Goal: Task Accomplishment & Management: Use online tool/utility

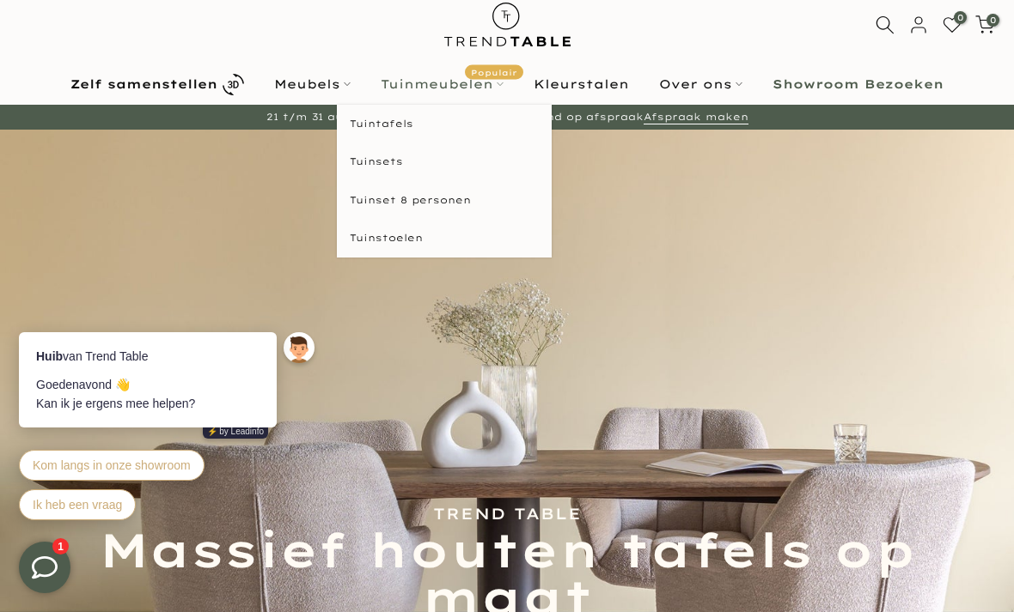
click at [431, 94] on link "Tuinmeubelen Populair" at bounding box center [442, 84] width 153 height 21
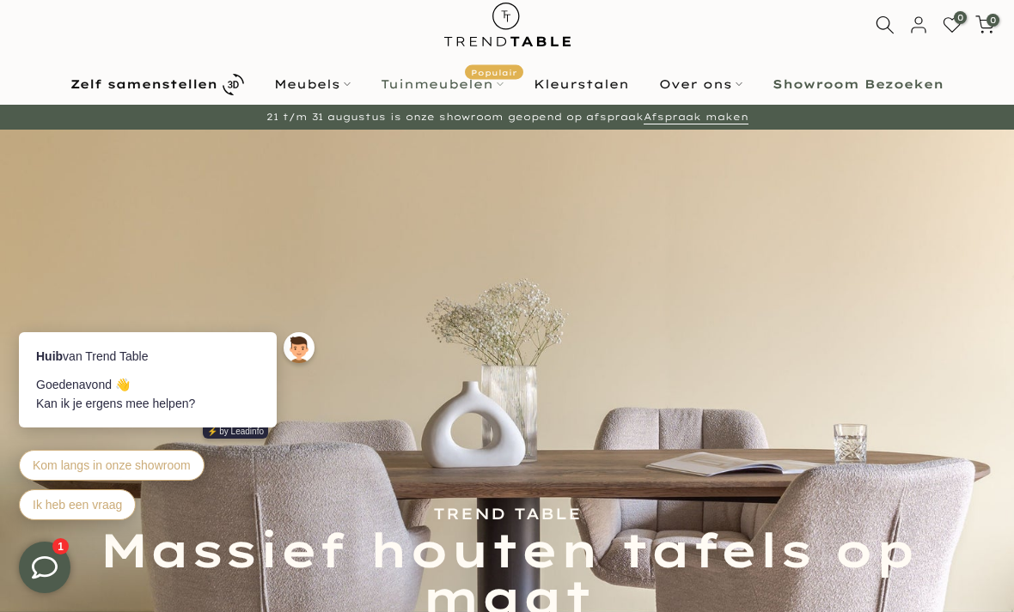
click at [439, 91] on link "Tuinmeubelen Populair" at bounding box center [442, 84] width 153 height 21
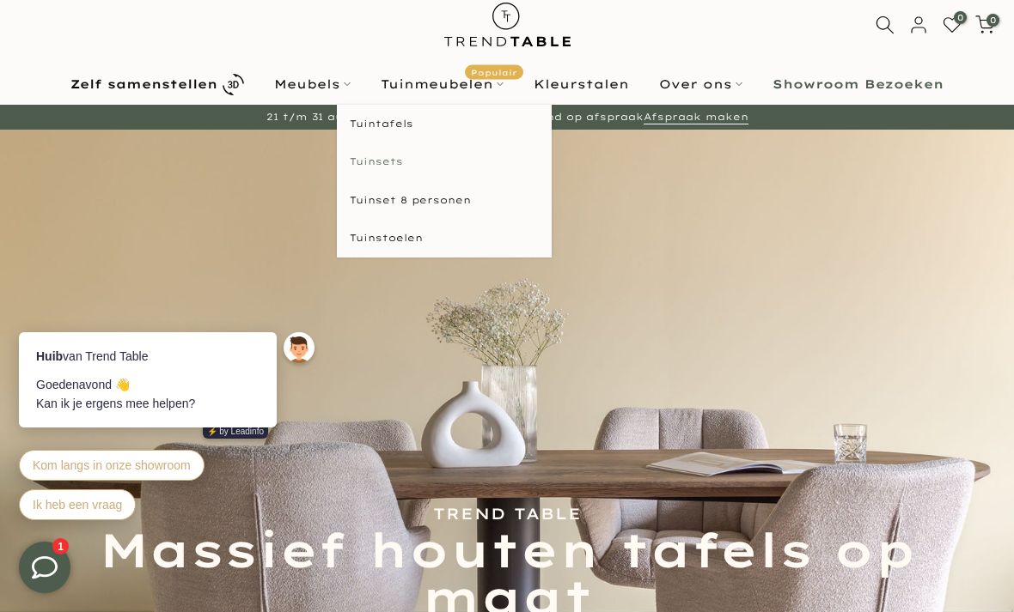
click at [365, 163] on link "Tuinsets" at bounding box center [444, 162] width 215 height 39
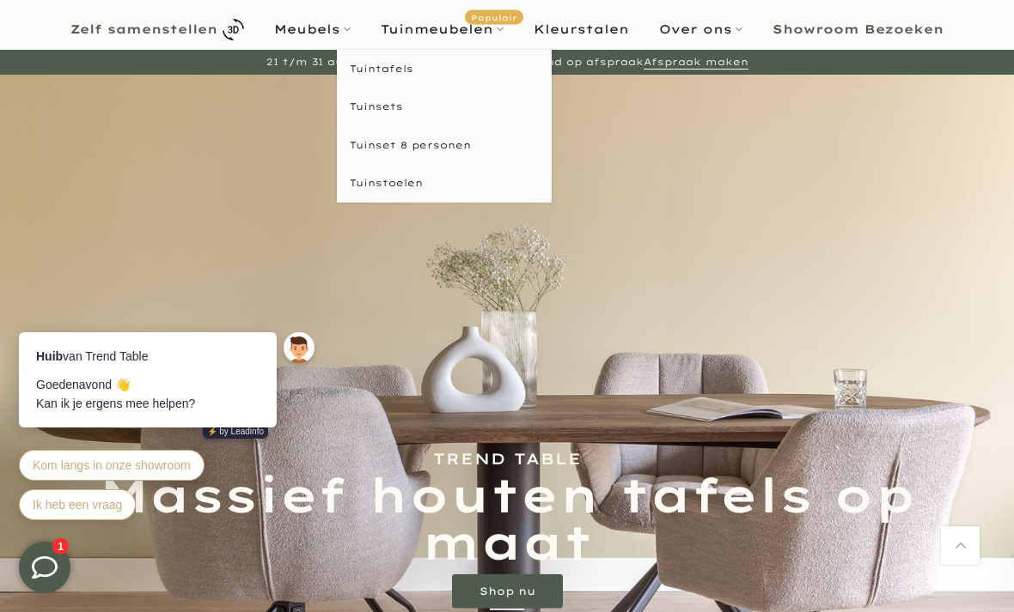
click at [87, 28] on b "Zelf samenstellen" at bounding box center [143, 29] width 147 height 12
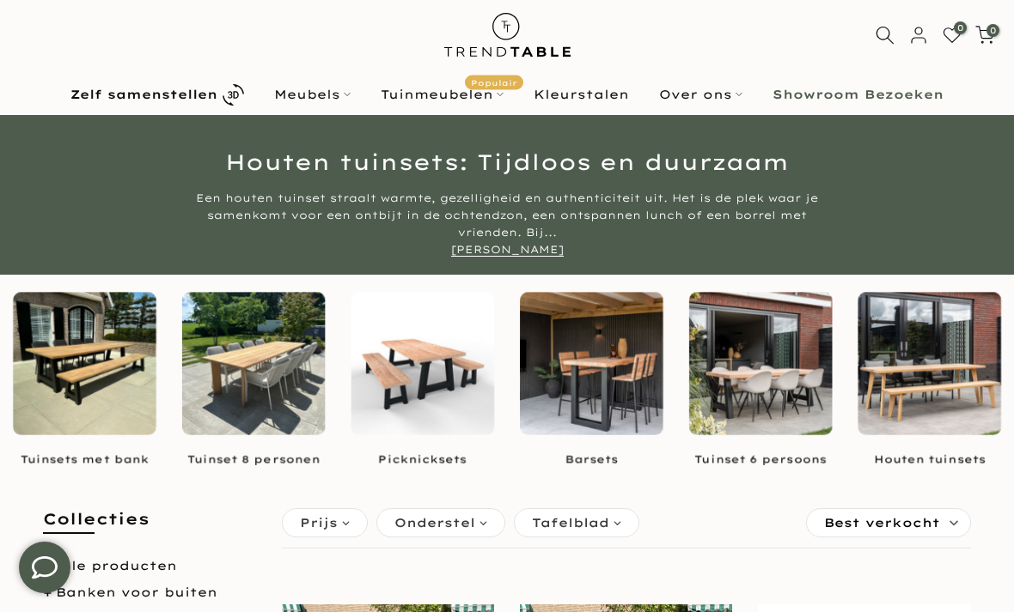
scroll to position [34, 0]
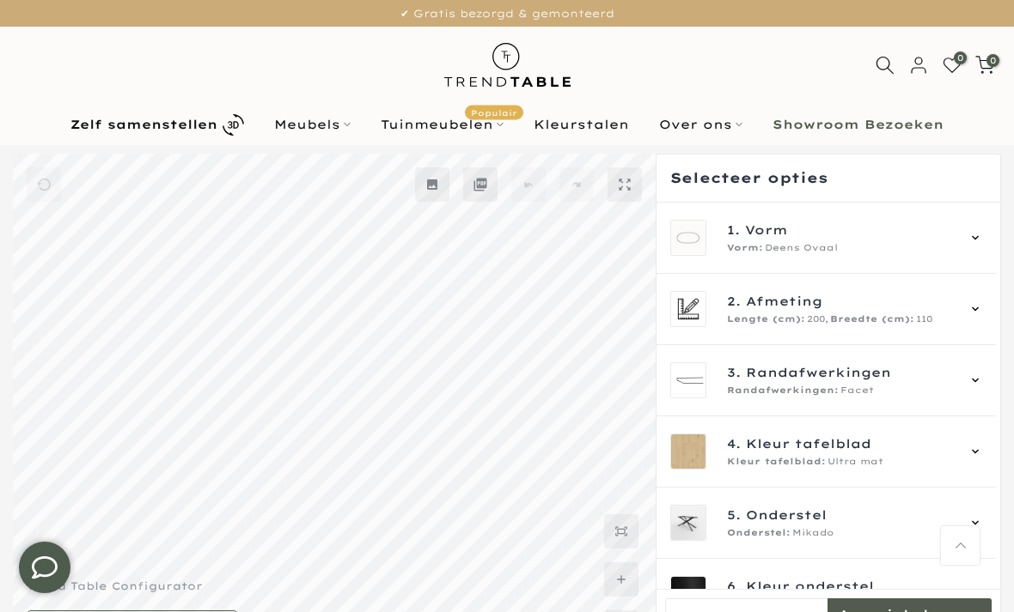
scroll to position [101, 0]
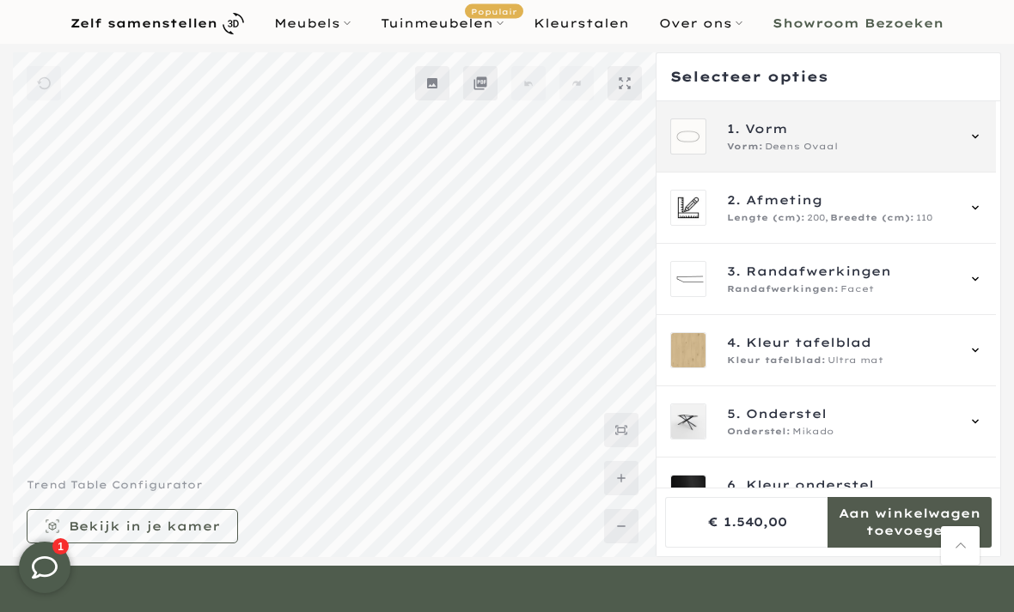
click at [970, 135] on div "1. Vorm Vorm: Deens Ovaal" at bounding box center [826, 137] width 313 height 36
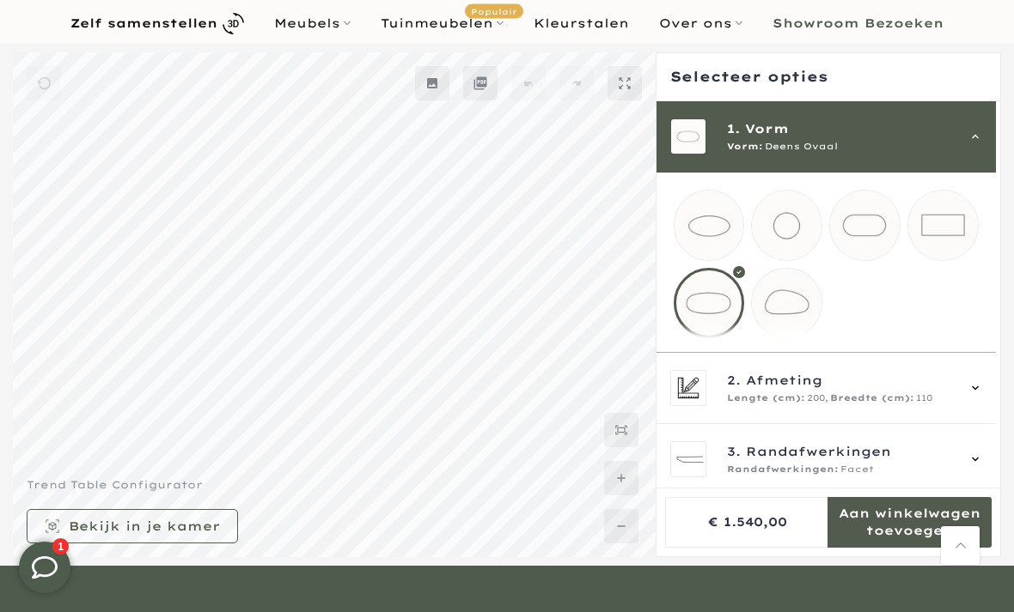
click at [850, 241] on mmq-loader at bounding box center [865, 226] width 70 height 70
click at [693, 314] on mmq-loader at bounding box center [709, 304] width 70 height 70
click at [849, 247] on mmq-loader at bounding box center [865, 226] width 70 height 70
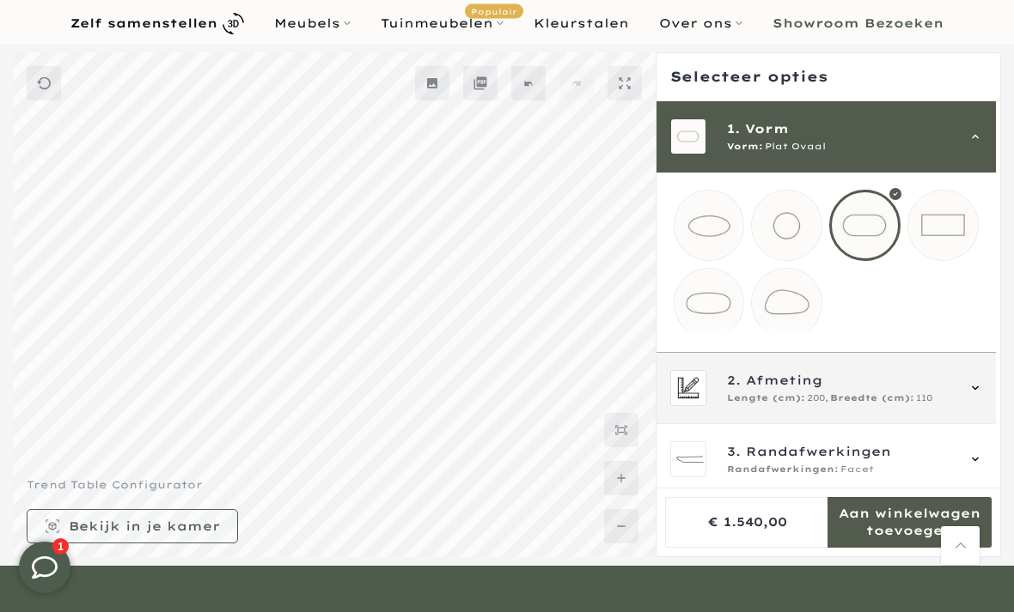
click at [740, 405] on span "Lengte (cm):" at bounding box center [766, 399] width 78 height 14
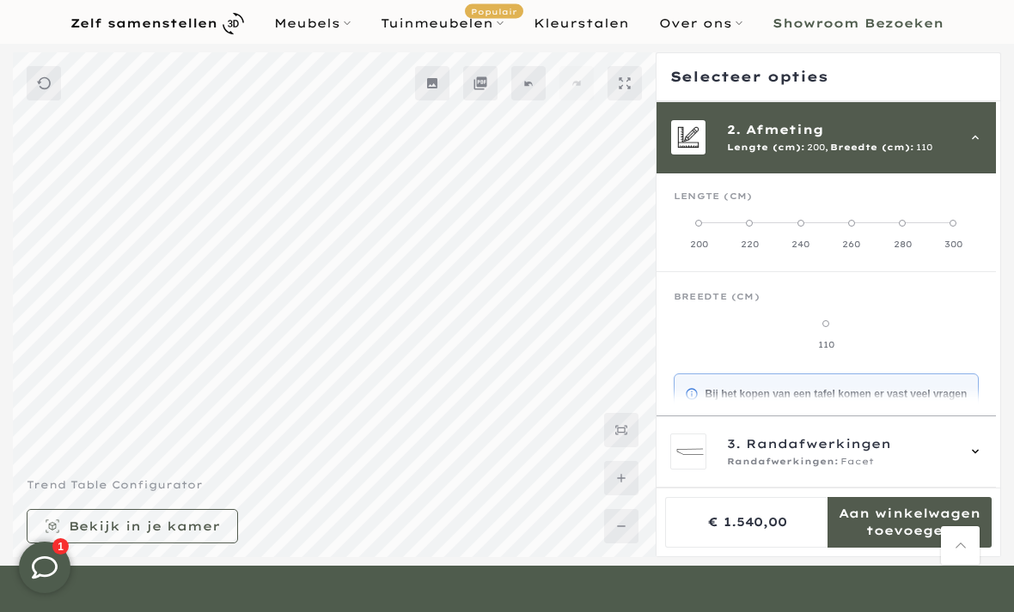
scroll to position [71, 0]
click at [970, 158] on div "2. Afmeting Lengte (cm): 200, Breedte (cm): 110" at bounding box center [826, 136] width 340 height 71
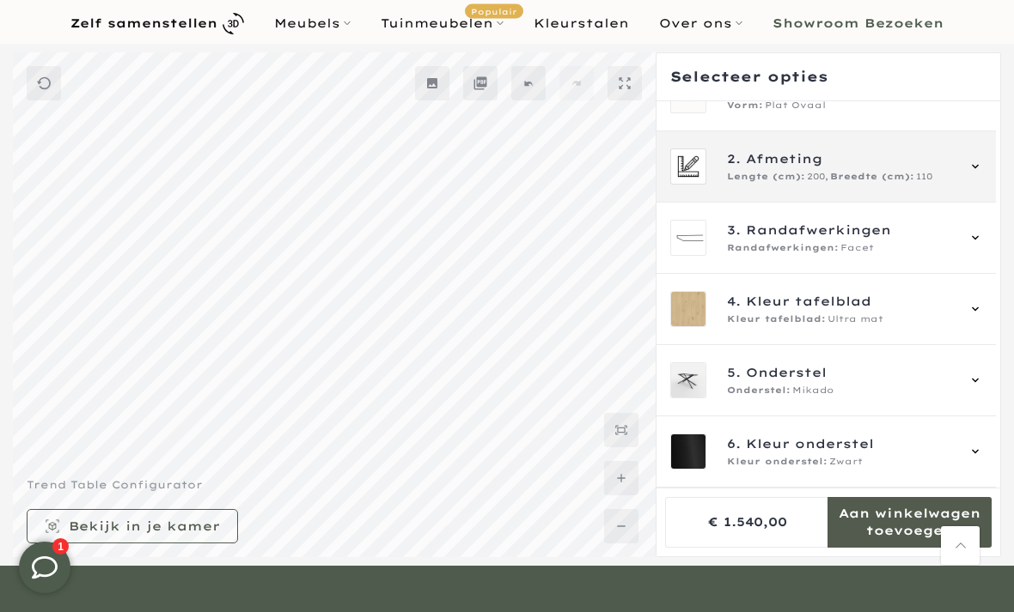
scroll to position [0, 0]
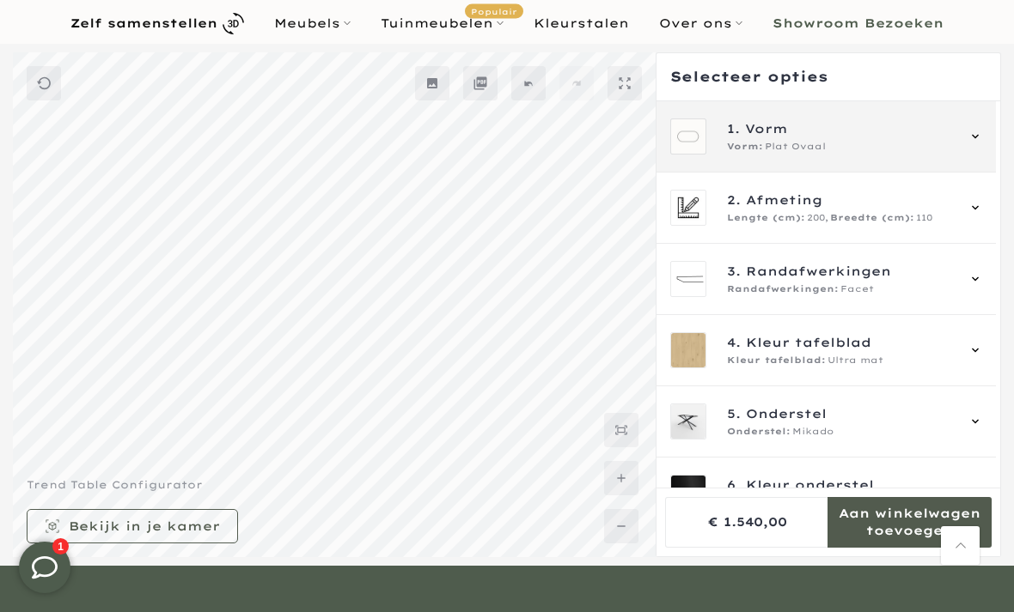
click at [745, 134] on span "Vorm" at bounding box center [766, 128] width 43 height 19
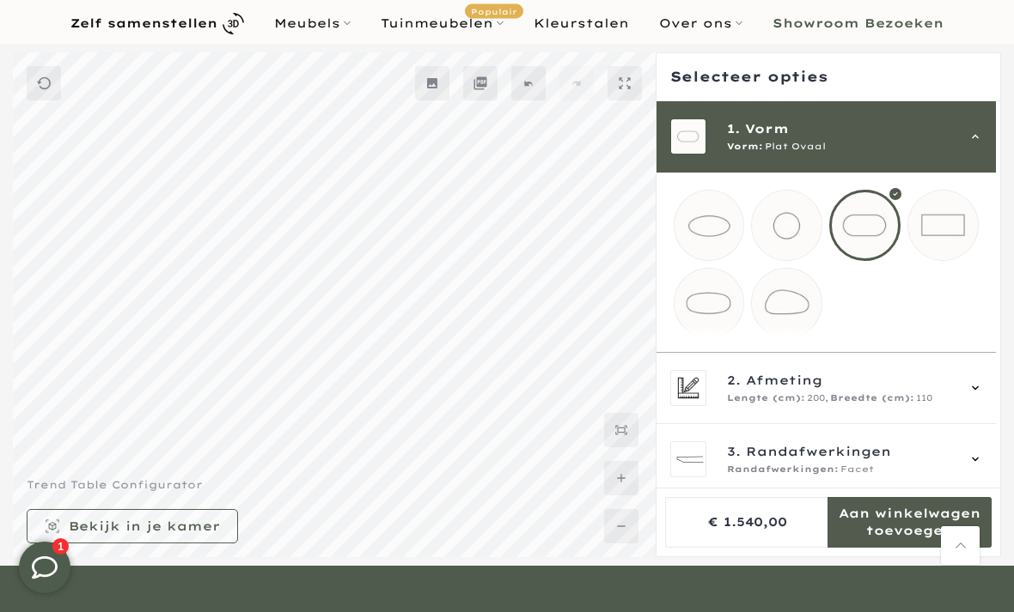
click at [946, 241] on mmq-loader at bounding box center [943, 226] width 70 height 70
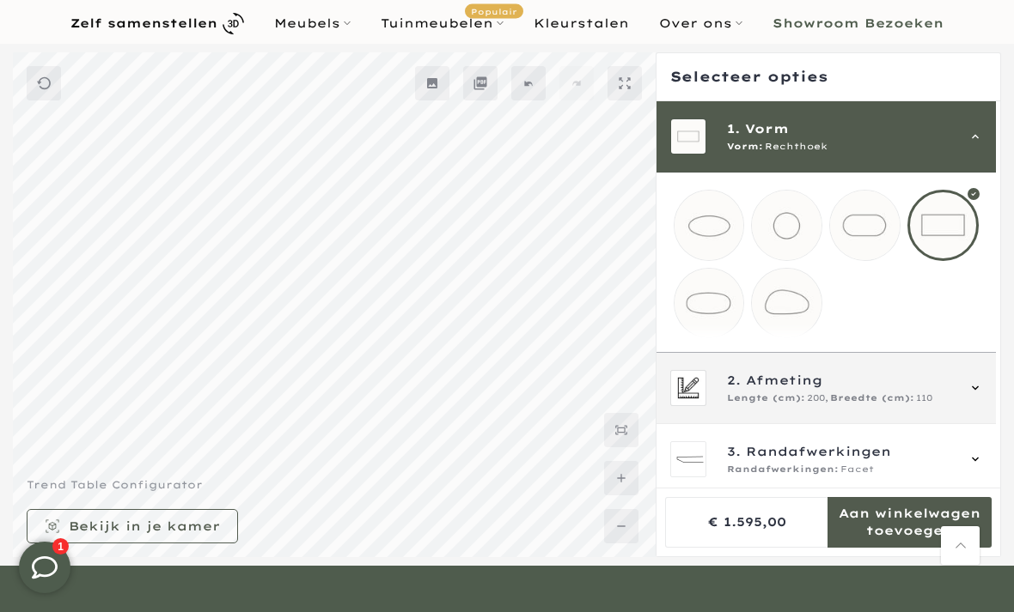
click at [742, 390] on span "2. Afmeting" at bounding box center [841, 380] width 228 height 19
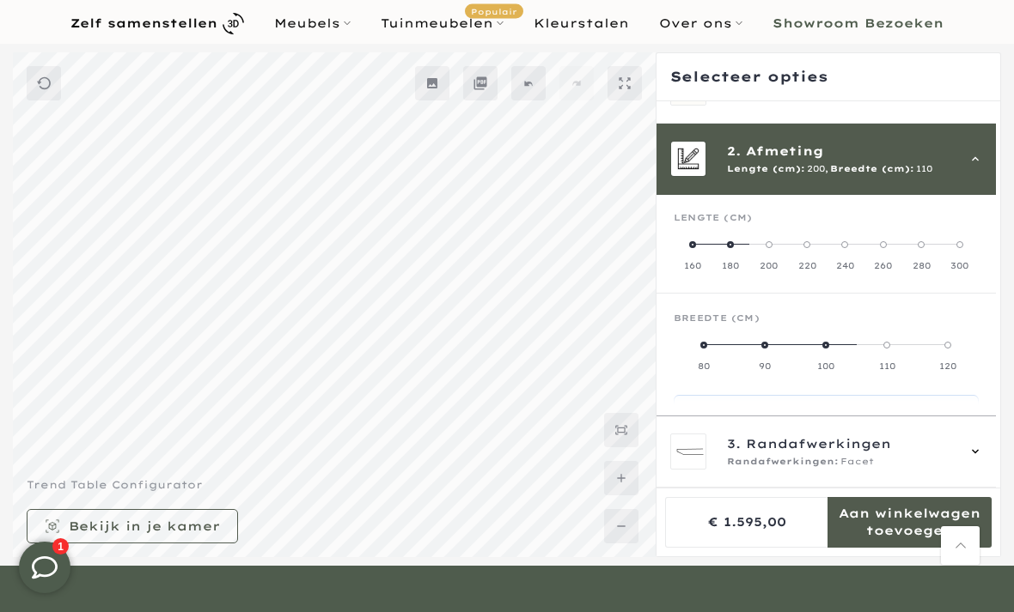
scroll to position [48, 0]
click at [685, 239] on label "160" at bounding box center [692, 256] width 38 height 34
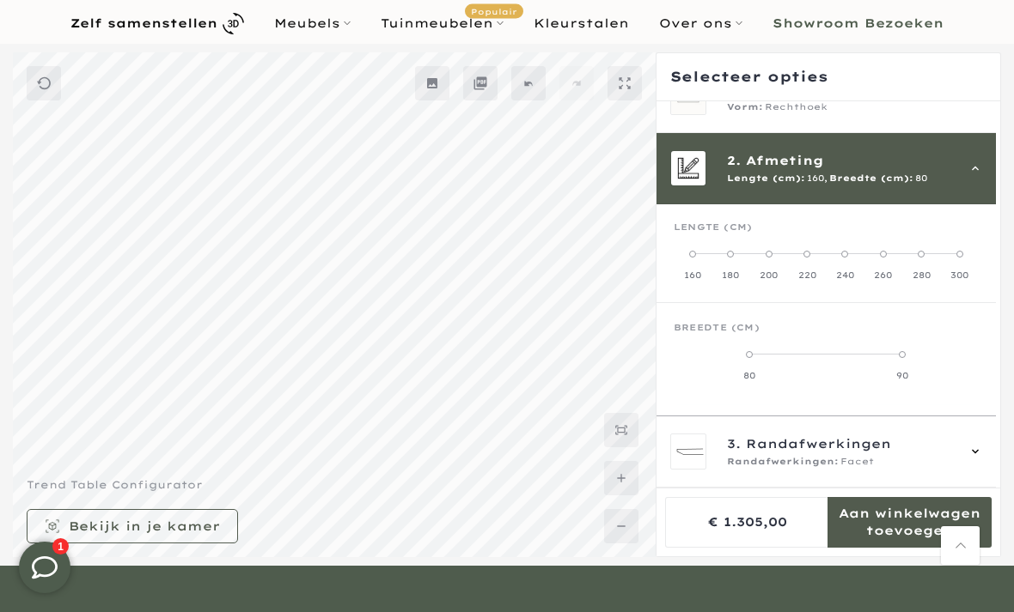
scroll to position [40, 0]
click at [899, 358] on label "90" at bounding box center [901, 365] width 153 height 34
click at [745, 362] on label "80" at bounding box center [749, 365] width 153 height 34
click at [895, 363] on label "90" at bounding box center [901, 365] width 153 height 34
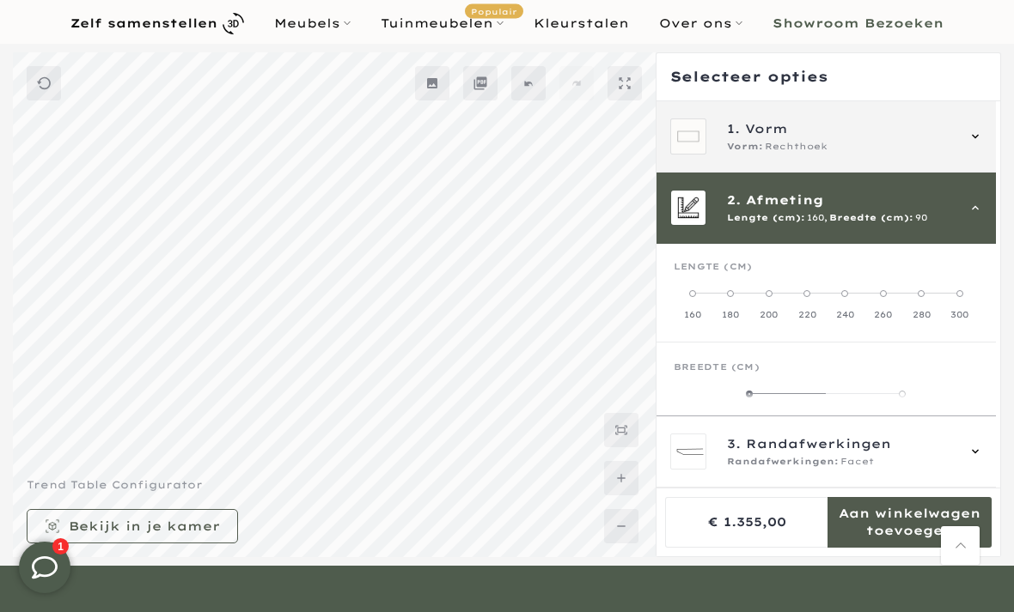
click at [761, 138] on div "1. Vorm Vorm: Rechthoek" at bounding box center [841, 136] width 228 height 34
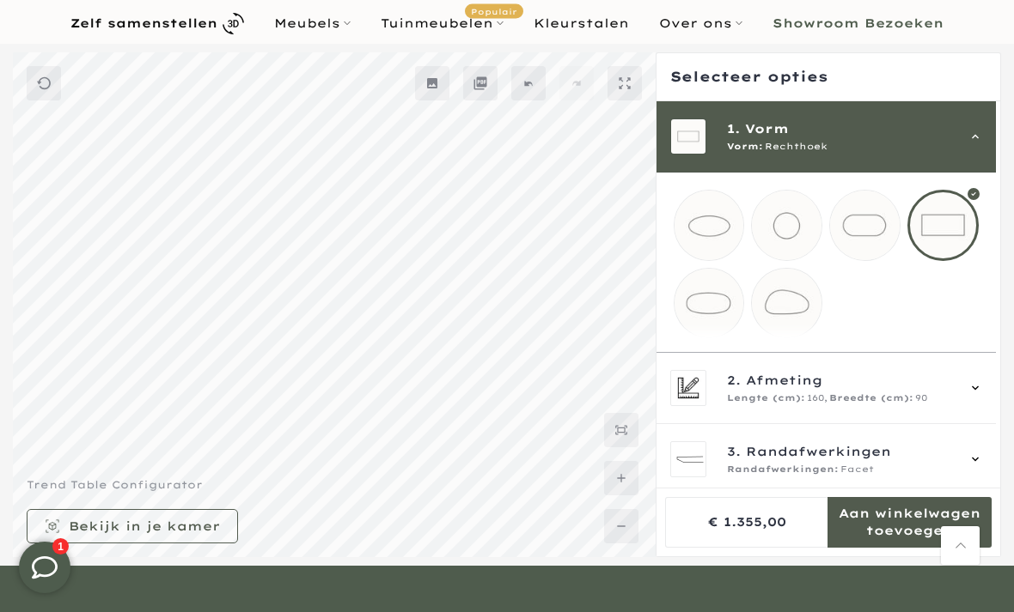
click at [703, 308] on mmq-loader at bounding box center [709, 304] width 70 height 70
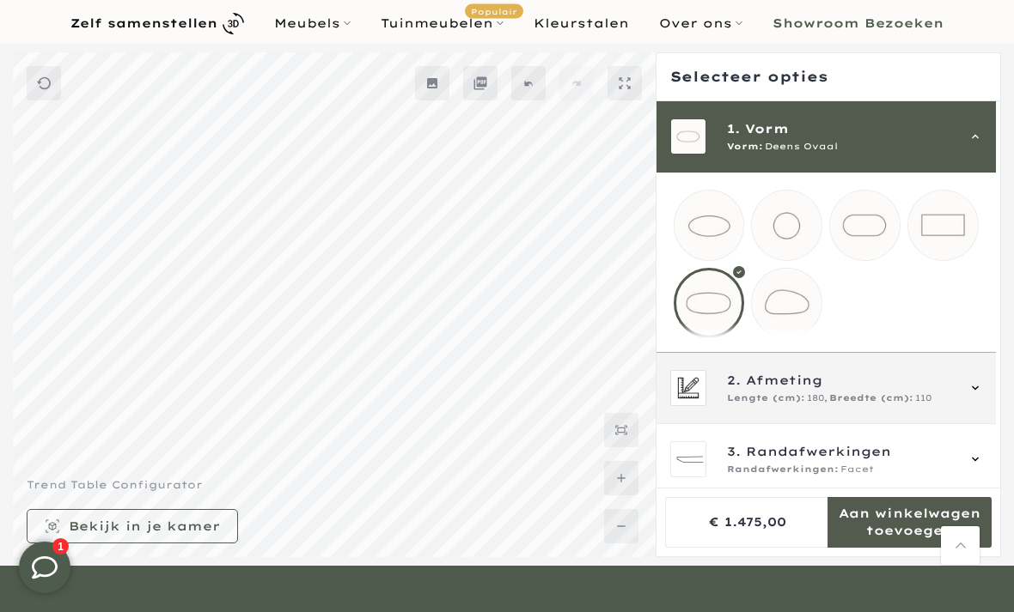
click at [753, 405] on span "Lengte (cm):" at bounding box center [766, 399] width 78 height 14
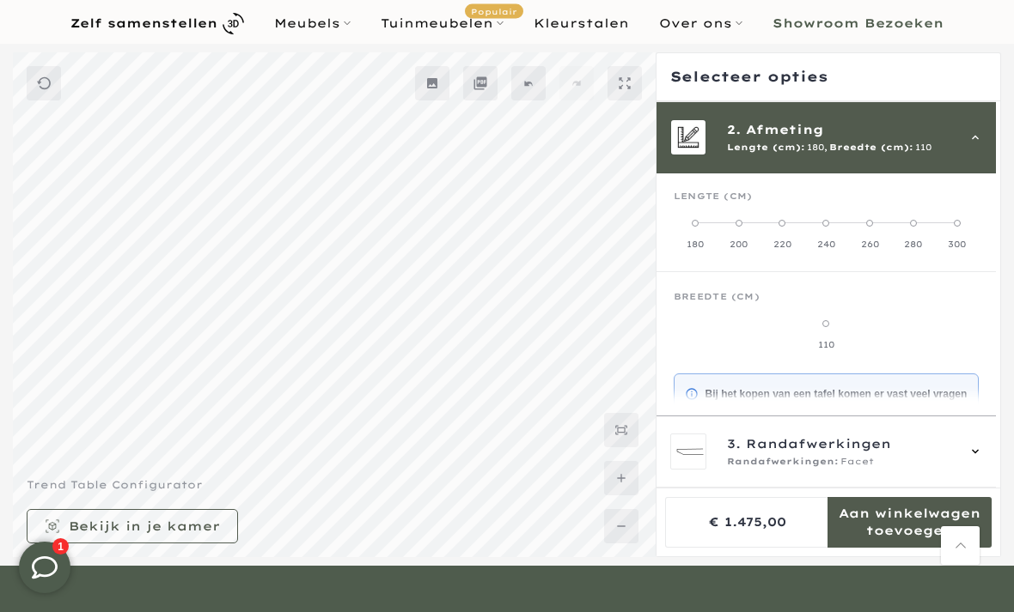
scroll to position [71, 0]
click at [977, 140] on icon at bounding box center [975, 137] width 14 height 14
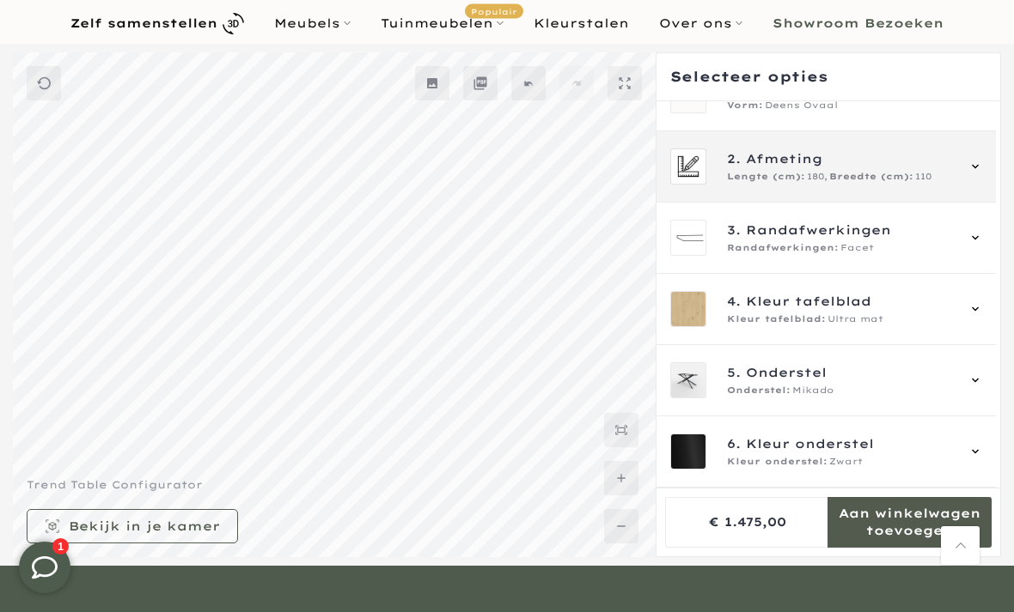
scroll to position [0, 0]
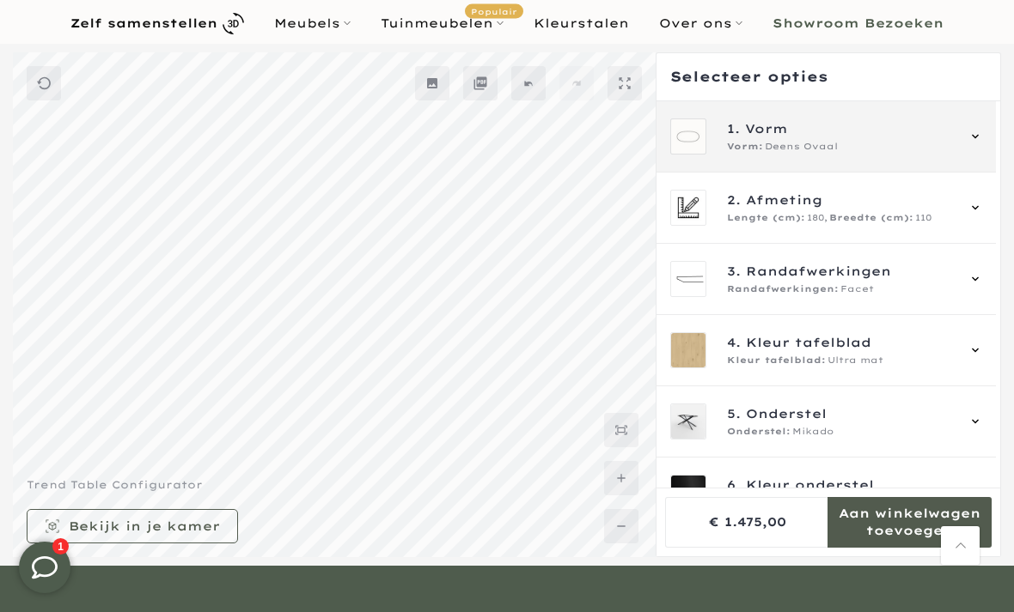
click at [972, 140] on div "1. Vorm Vorm: Deens Ovaal" at bounding box center [826, 137] width 313 height 36
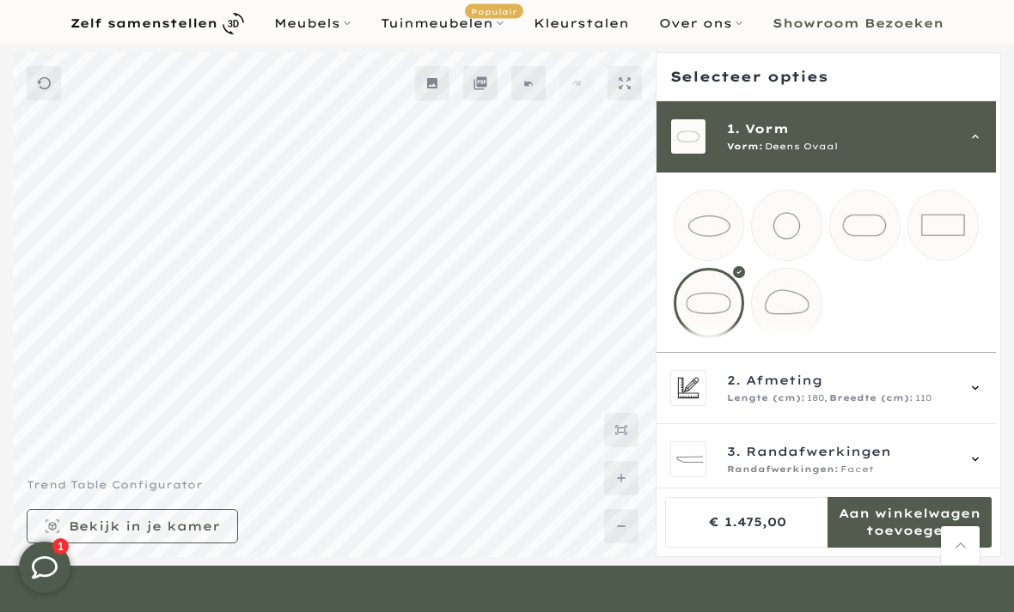
click at [870, 231] on mmq-loader at bounding box center [865, 226] width 70 height 70
click at [937, 233] on mmq-loader at bounding box center [943, 226] width 70 height 70
click at [878, 242] on mmq-loader at bounding box center [865, 226] width 70 height 70
click at [963, 228] on mmq-loader at bounding box center [943, 226] width 70 height 70
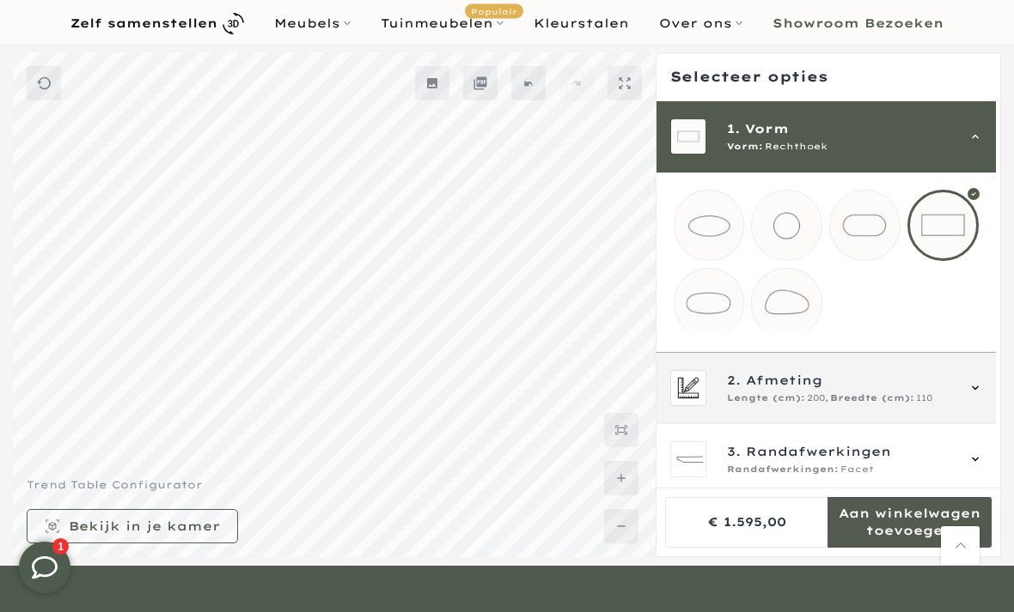
click at [752, 405] on span "Lengte (cm):" at bounding box center [766, 399] width 78 height 14
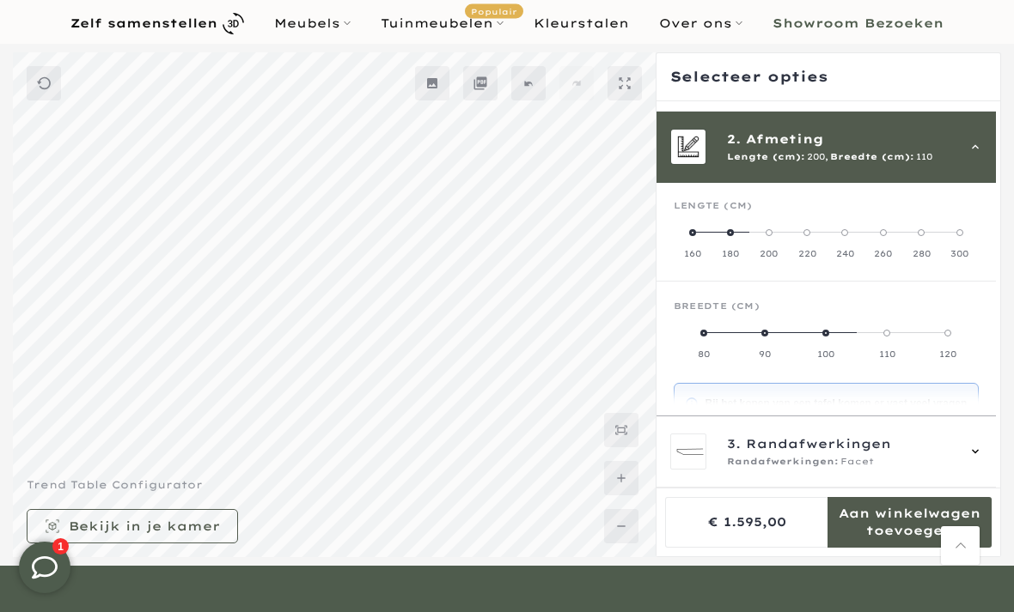
scroll to position [61, 0]
click at [695, 228] on label "160" at bounding box center [692, 243] width 38 height 34
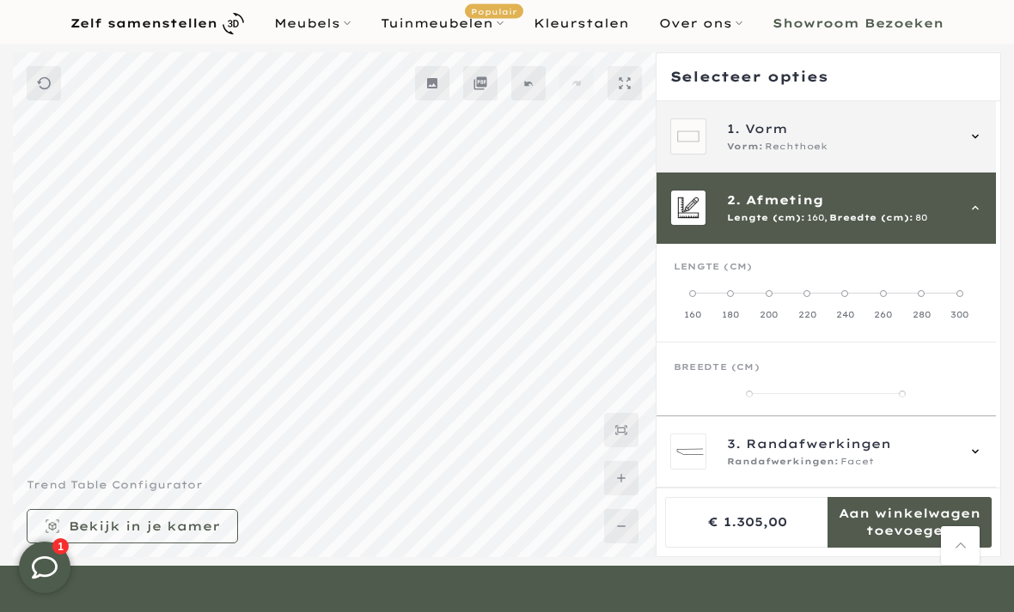
click at [723, 148] on div "1. Vorm Vorm: Rechthoek" at bounding box center [826, 137] width 313 height 36
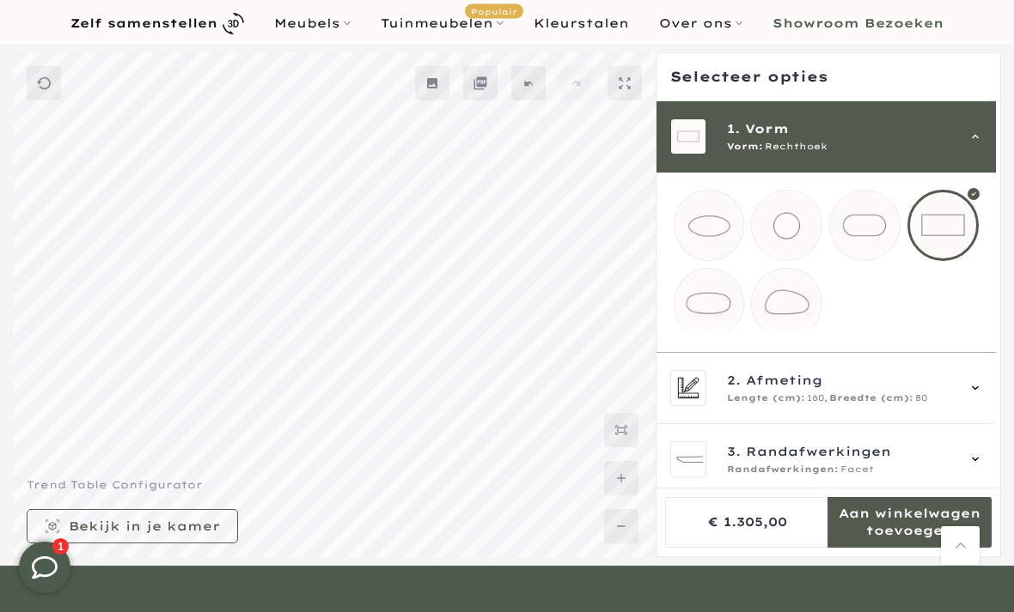
click at [691, 317] on mmq-loader at bounding box center [709, 304] width 70 height 70
click at [935, 231] on mmq-loader at bounding box center [943, 226] width 70 height 70
click at [853, 241] on mmq-loader at bounding box center [865, 226] width 70 height 70
click at [934, 233] on mmq-loader at bounding box center [943, 226] width 70 height 70
click at [860, 239] on mmq-loader at bounding box center [865, 226] width 70 height 70
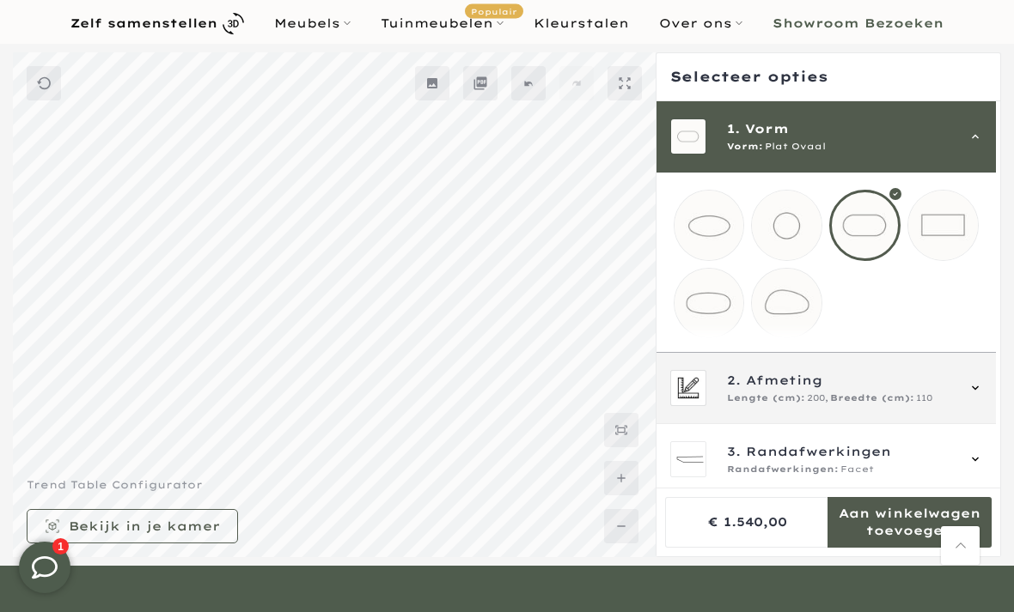
click at [760, 405] on span "Lengte (cm):" at bounding box center [766, 399] width 78 height 14
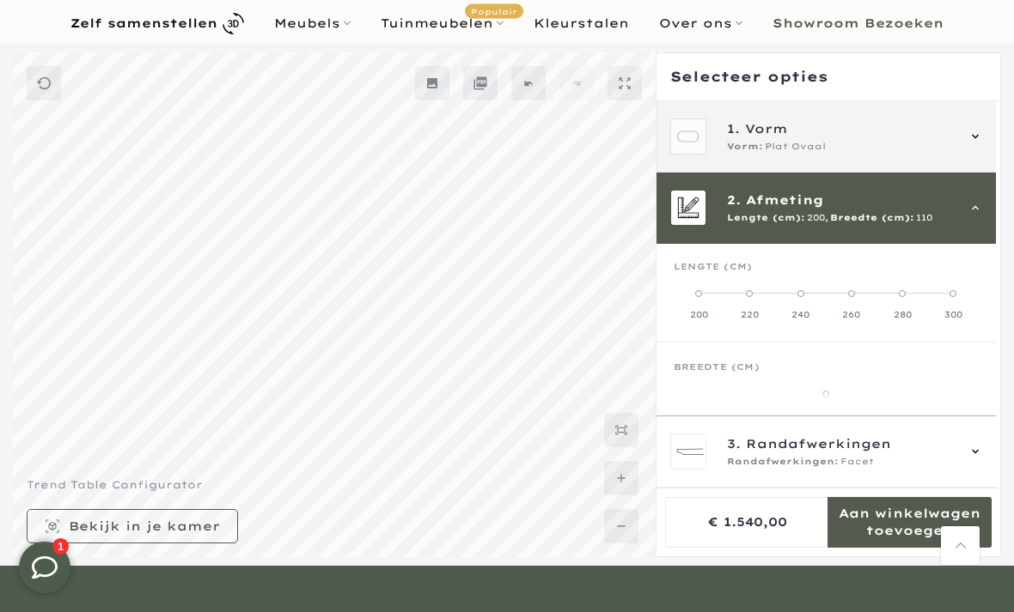
click at [757, 146] on span "Vorm:" at bounding box center [745, 147] width 36 height 14
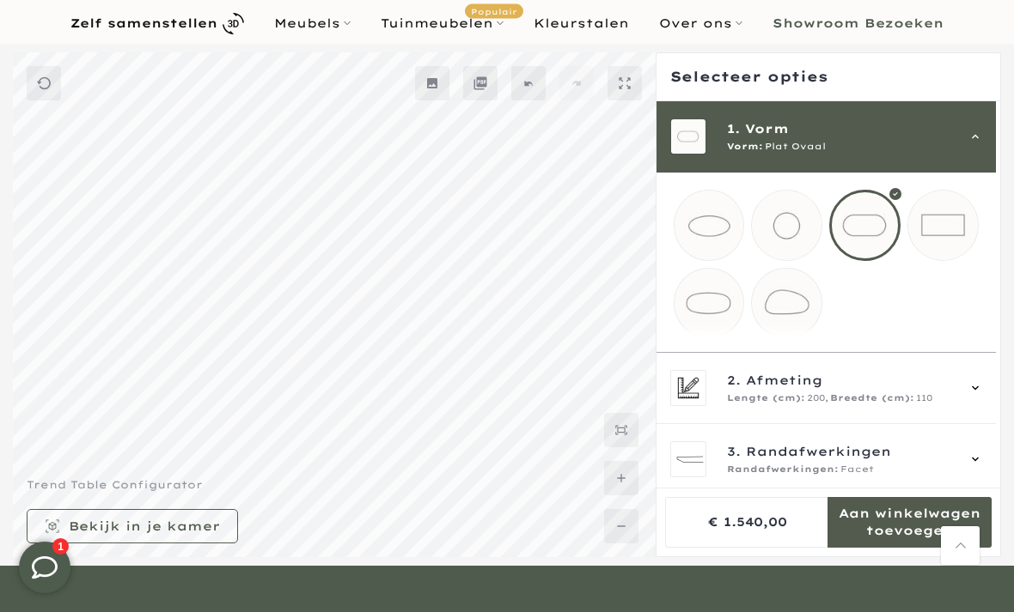
click at [932, 232] on mmq-loader at bounding box center [943, 226] width 70 height 70
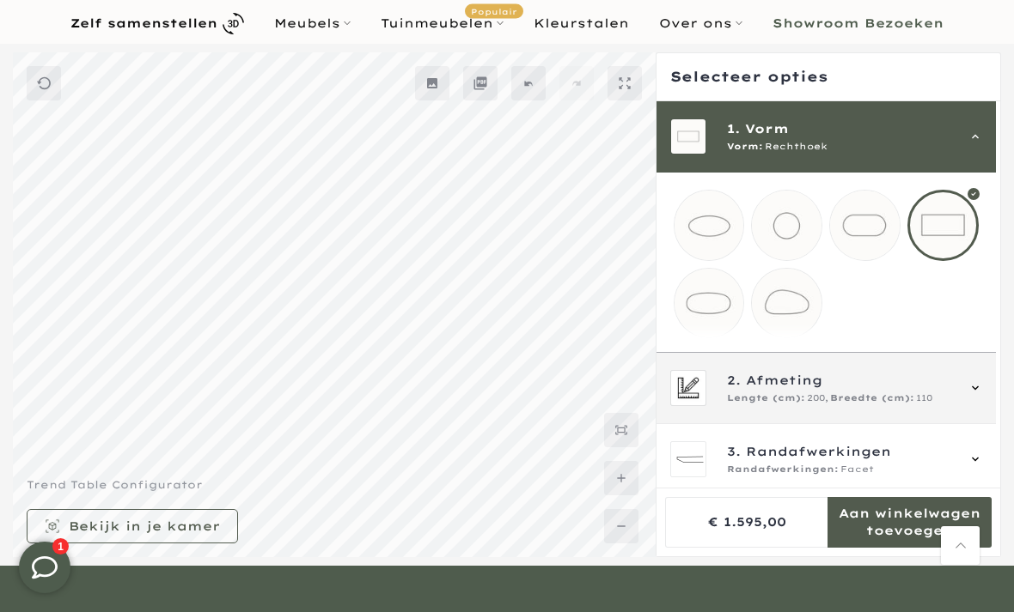
click at [737, 405] on span "Lengte (cm):" at bounding box center [766, 399] width 78 height 14
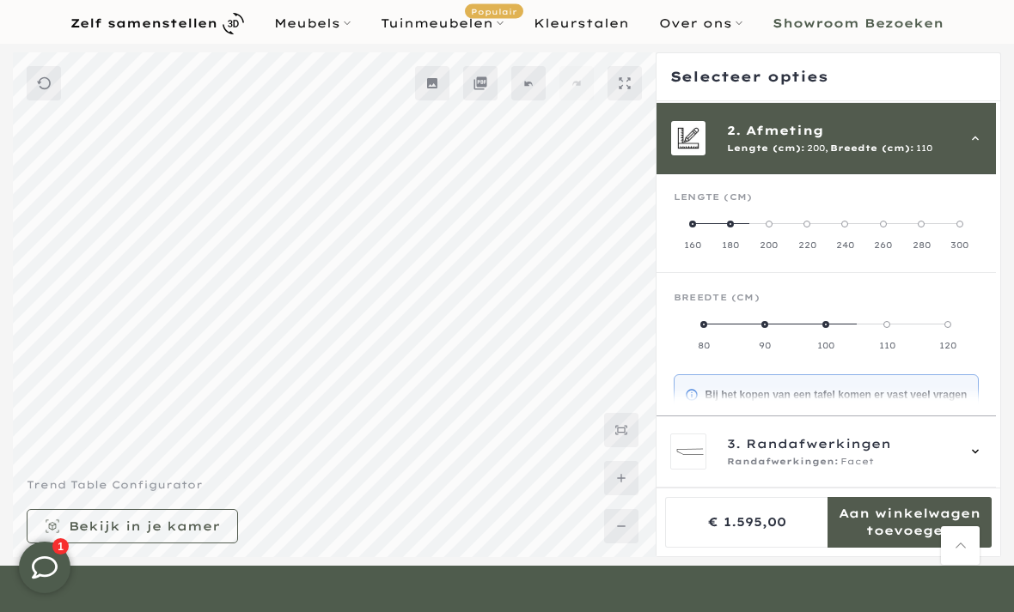
scroll to position [71, 0]
click at [695, 236] on label "160" at bounding box center [692, 233] width 38 height 34
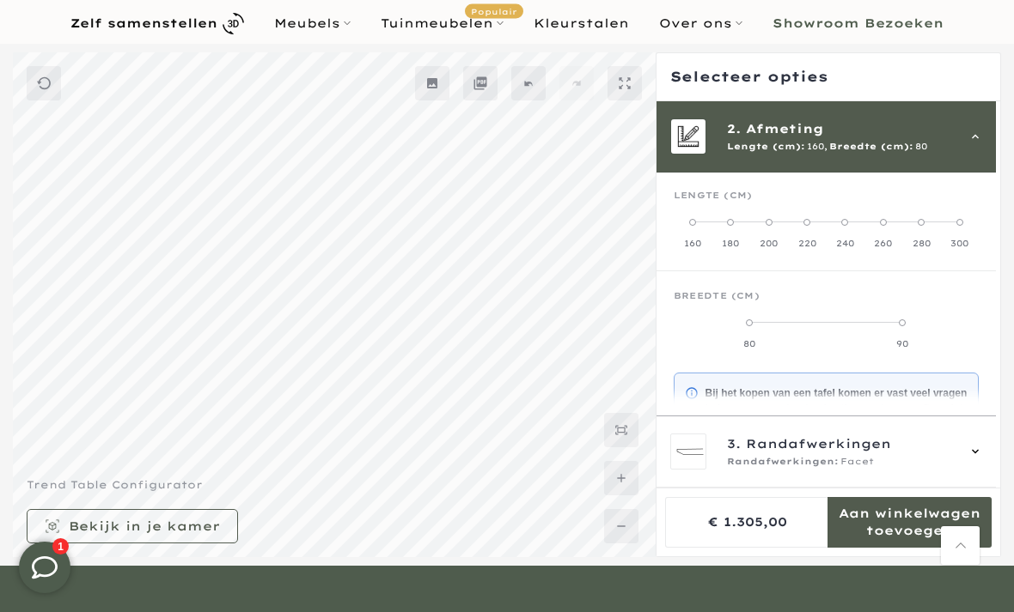
click at [916, 328] on label "90" at bounding box center [901, 333] width 153 height 34
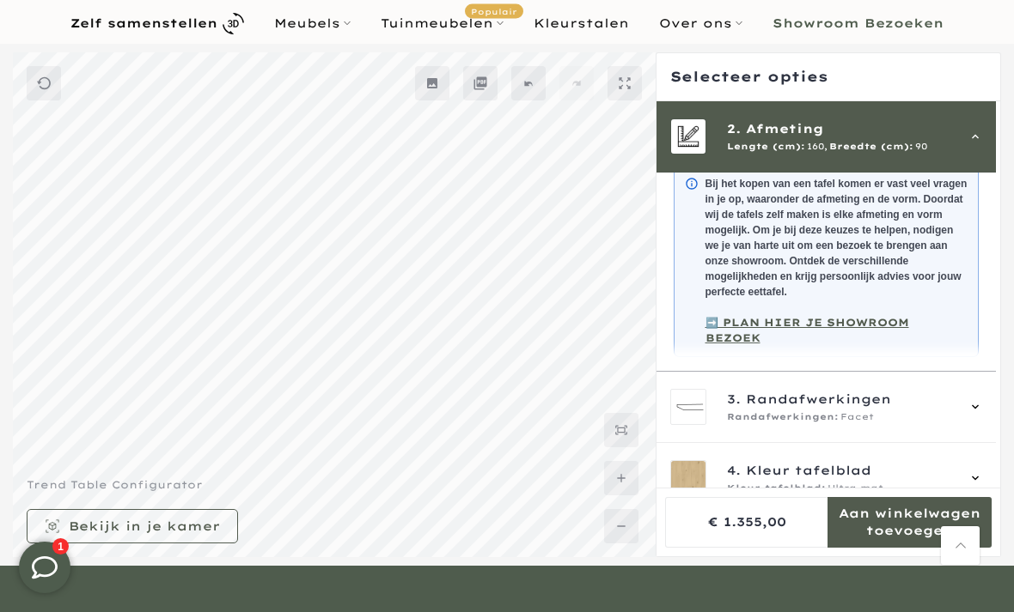
scroll to position [279, 0]
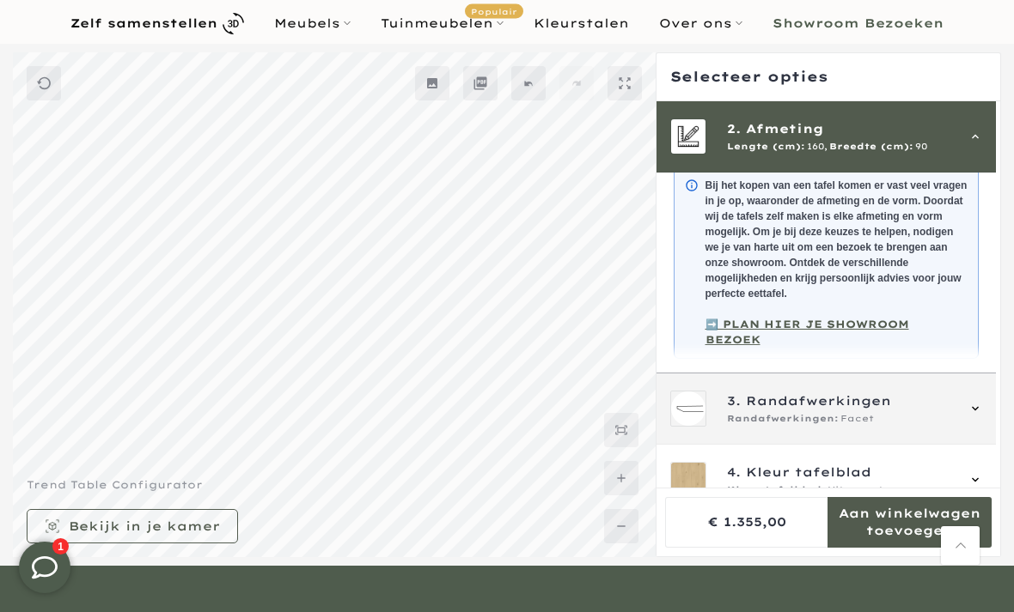
click at [729, 394] on div "3. Randafwerkingen Randafwerkingen: Facet" at bounding box center [841, 409] width 228 height 34
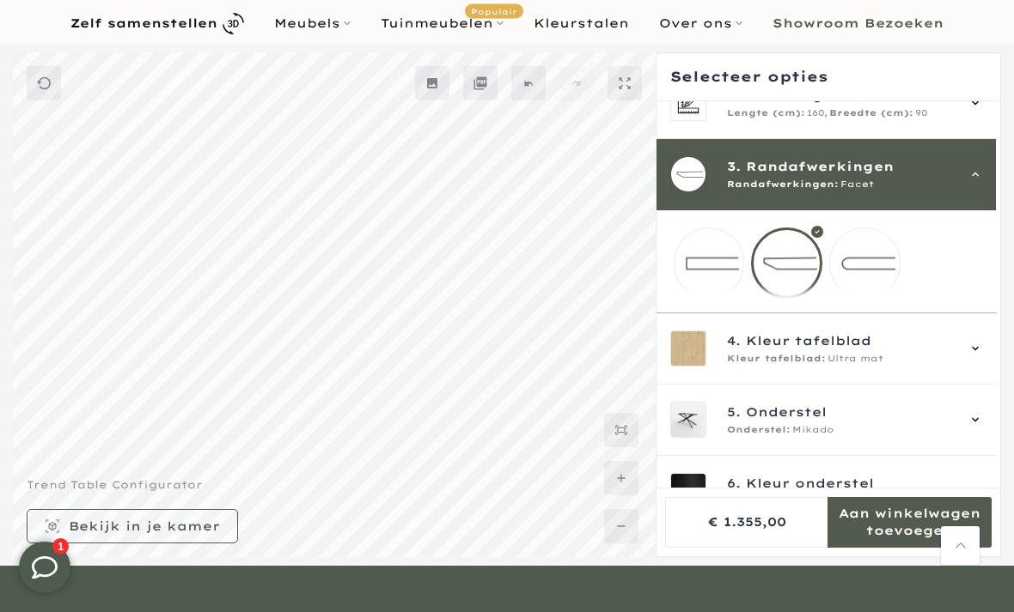
scroll to position [105, 0]
click at [877, 279] on mmq-loader at bounding box center [865, 263] width 70 height 70
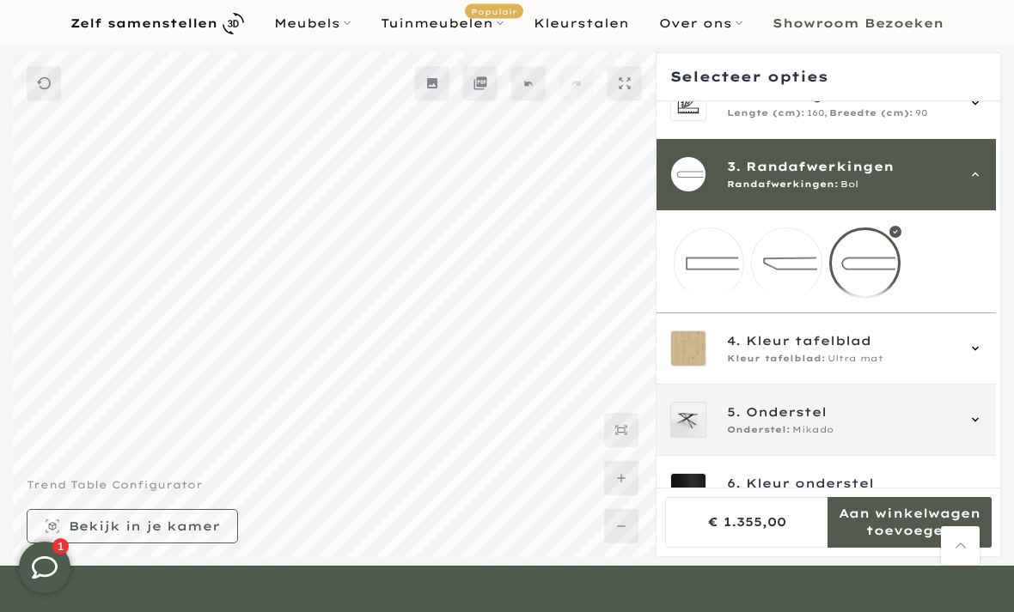
click at [750, 422] on span "Onderstel" at bounding box center [786, 412] width 81 height 19
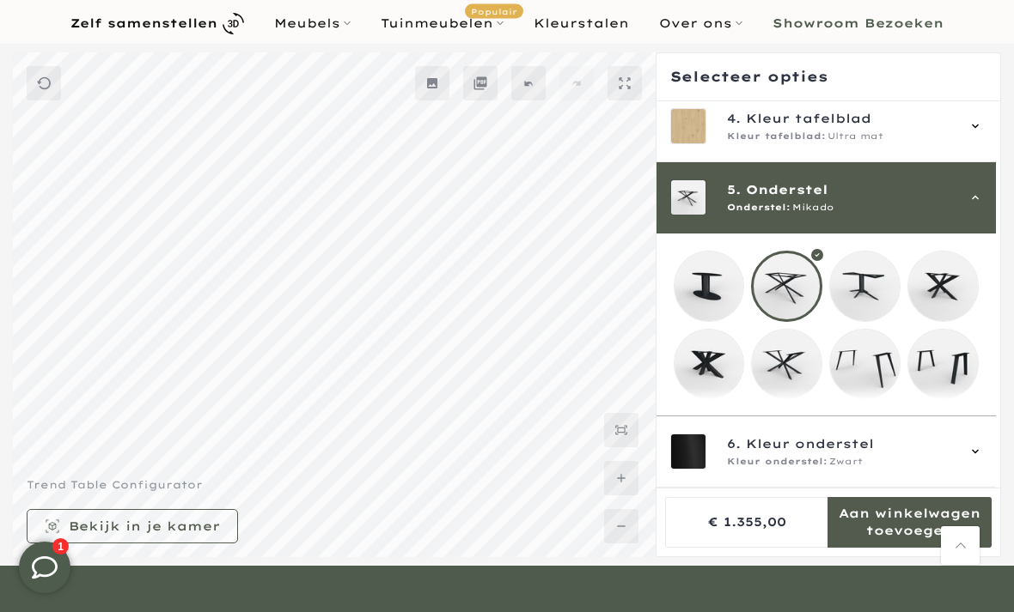
scroll to position [285, 0]
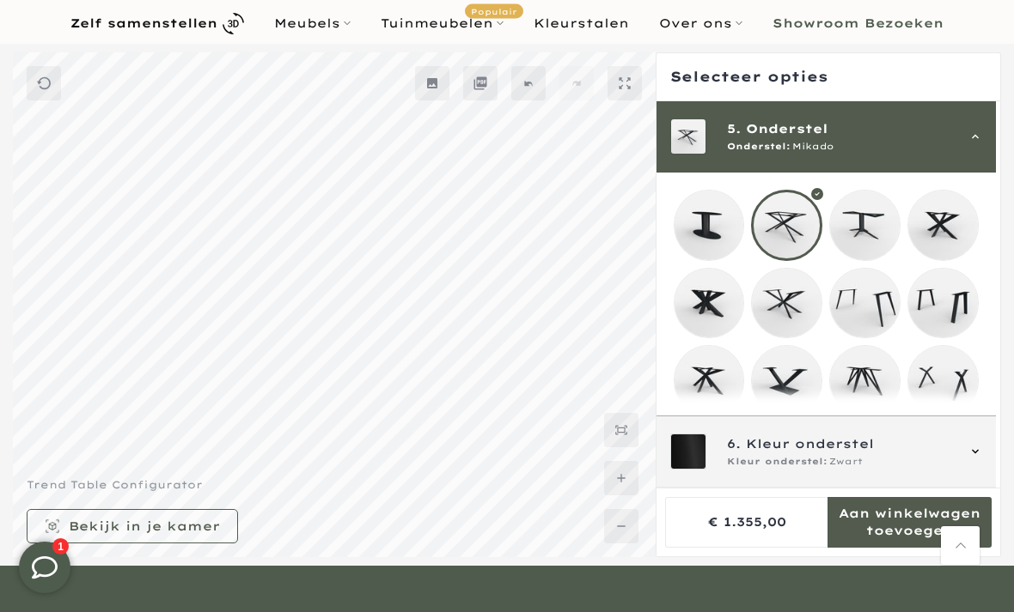
click at [736, 454] on span "6." at bounding box center [734, 444] width 14 height 19
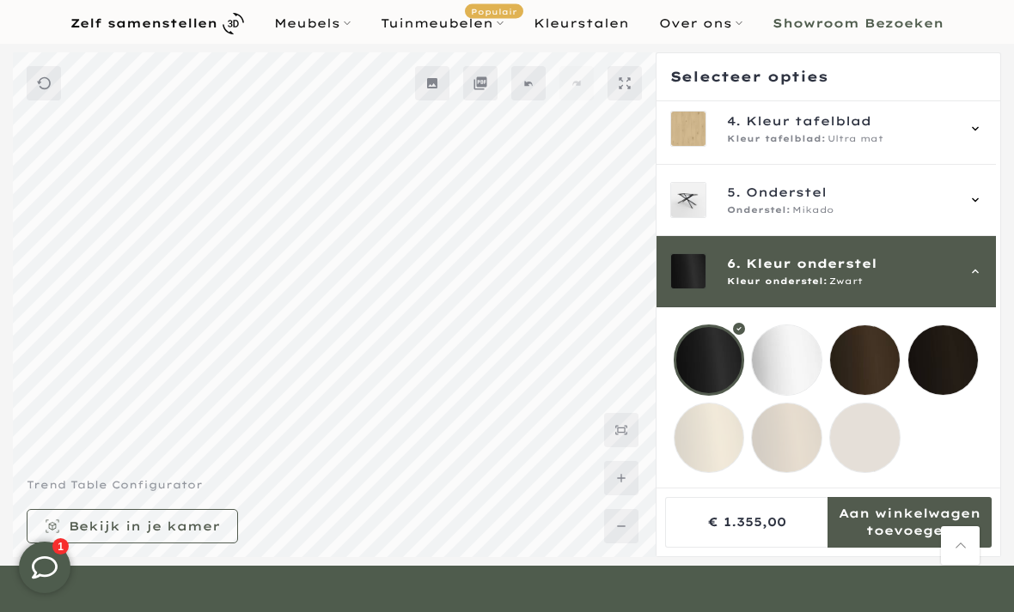
scroll to position [185, 0]
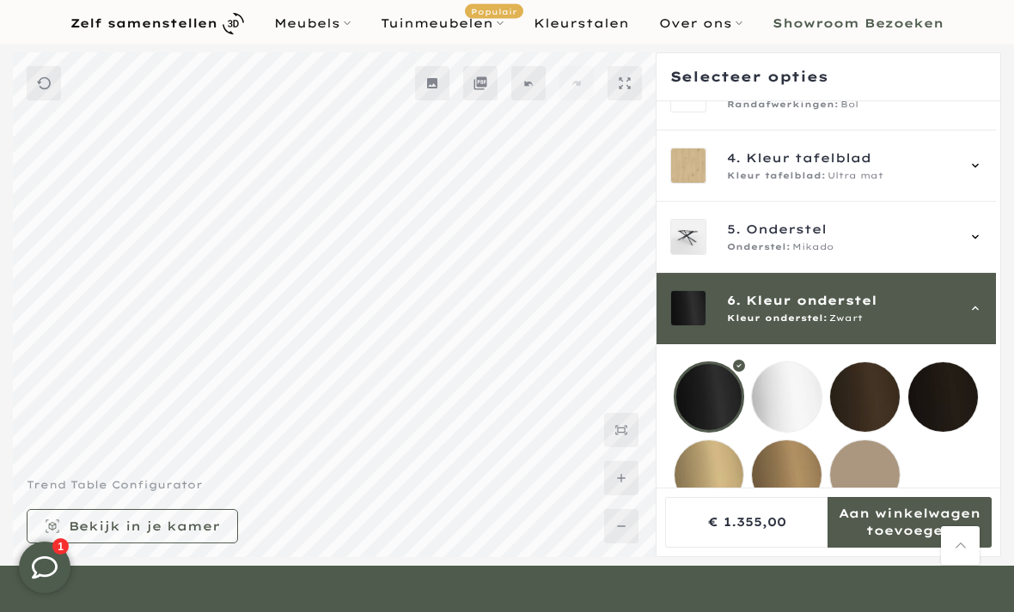
click at [782, 402] on mmq-loader at bounding box center [787, 397] width 70 height 70
click at [880, 480] on mmq-loader at bounding box center [865, 476] width 70 height 70
click at [948, 403] on mmq-loader at bounding box center [943, 397] width 70 height 70
click at [694, 402] on mmq-loader at bounding box center [709, 397] width 70 height 70
click at [717, 482] on mmq-loader at bounding box center [709, 476] width 70 height 70
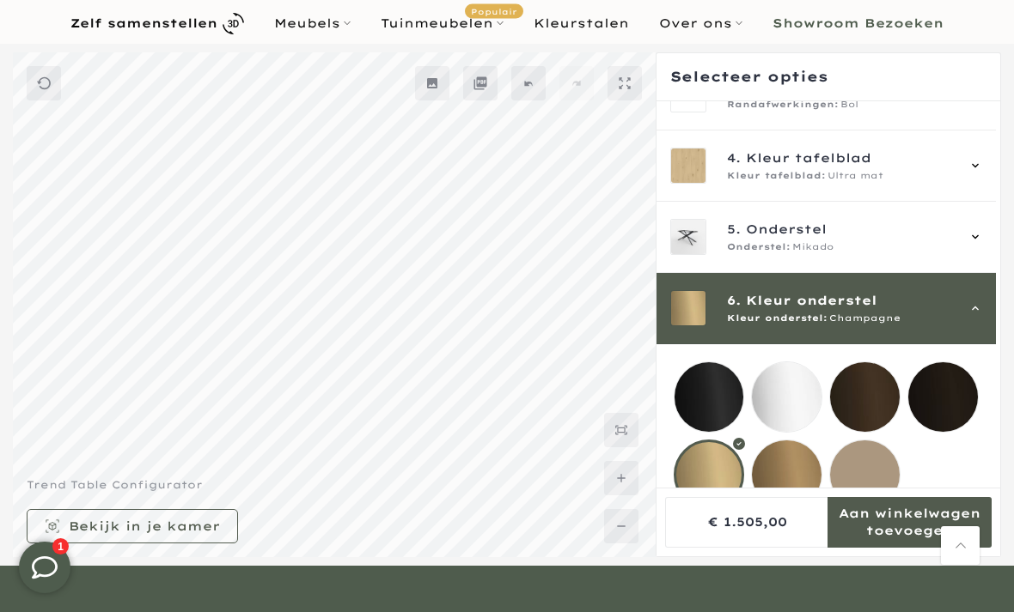
click at [789, 473] on mmq-loader at bounding box center [787, 476] width 70 height 70
click at [692, 405] on mmq-loader at bounding box center [709, 397] width 70 height 70
click at [968, 326] on div "6. Kleur onderstel Kleur onderstel: Zwart" at bounding box center [826, 308] width 313 height 36
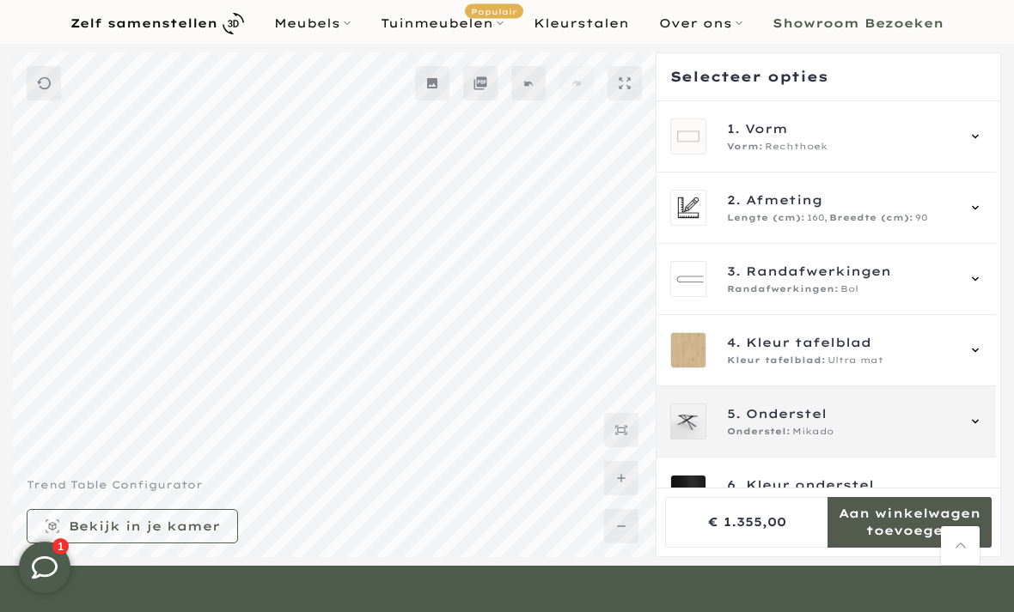
click at [849, 414] on span "5. Onderstel" at bounding box center [841, 414] width 228 height 19
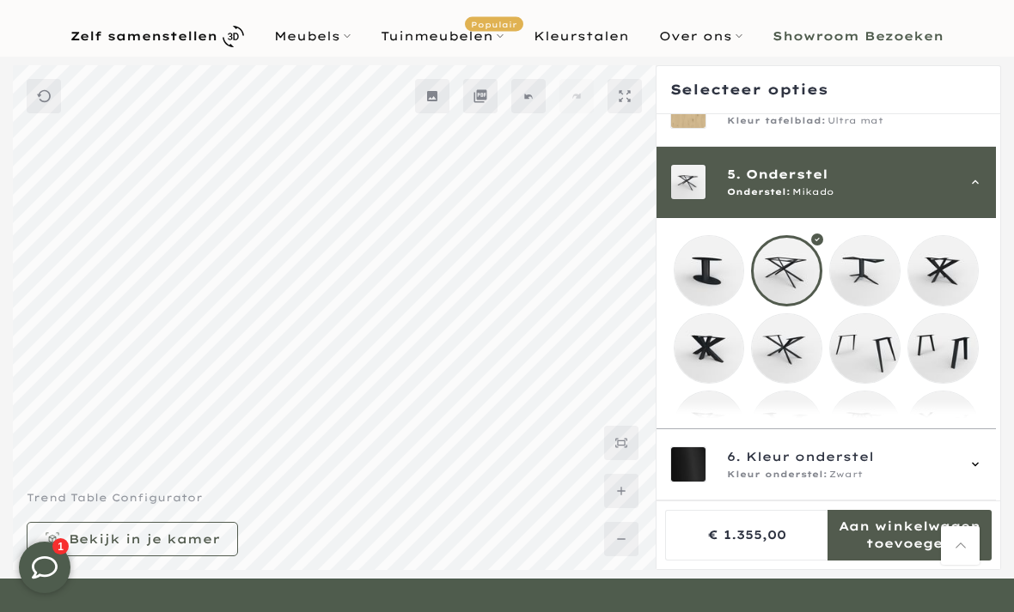
scroll to position [253, 0]
click at [865, 273] on mmq-loader at bounding box center [865, 271] width 70 height 70
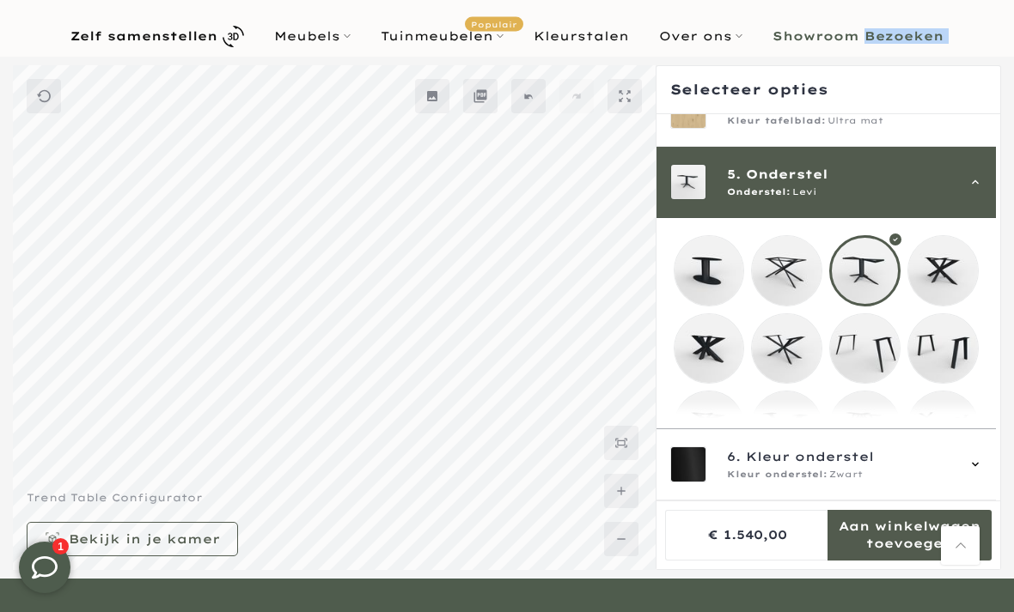
click at [954, 291] on mmq-loader at bounding box center [943, 271] width 70 height 70
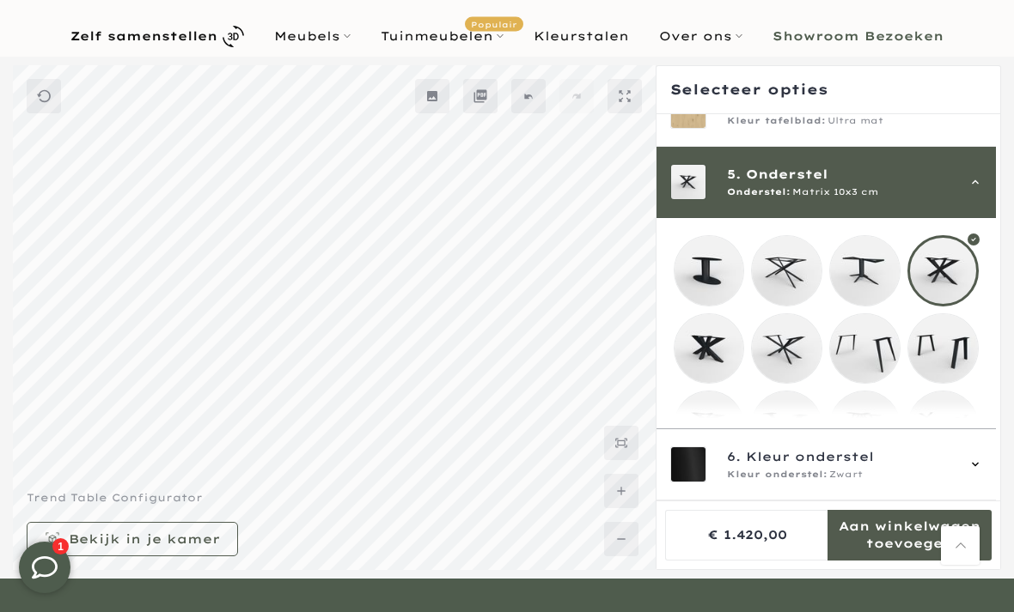
click at [707, 357] on mmq-loader at bounding box center [709, 349] width 70 height 70
click at [778, 362] on mmq-loader at bounding box center [787, 349] width 70 height 70
click at [860, 356] on mmq-loader at bounding box center [865, 349] width 70 height 70
click at [944, 368] on mmq-loader at bounding box center [943, 349] width 70 height 70
click at [704, 441] on mmq-loader at bounding box center [709, 427] width 70 height 70
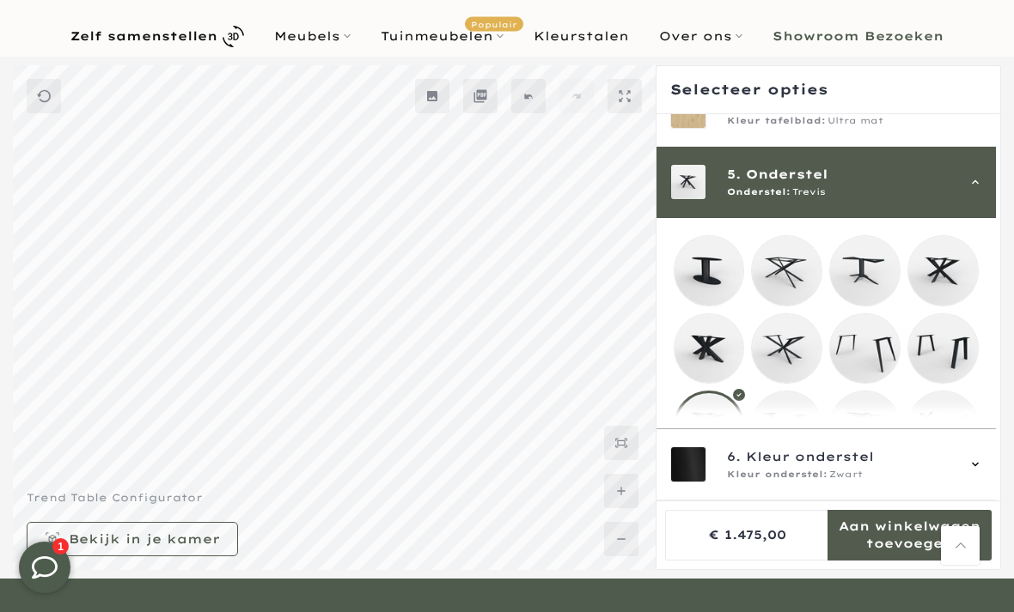
click at [780, 440] on mmq-loader at bounding box center [787, 427] width 70 height 70
click at [875, 437] on mmq-loader at bounding box center [865, 427] width 70 height 70
click at [949, 442] on mmq-loader at bounding box center [943, 427] width 70 height 70
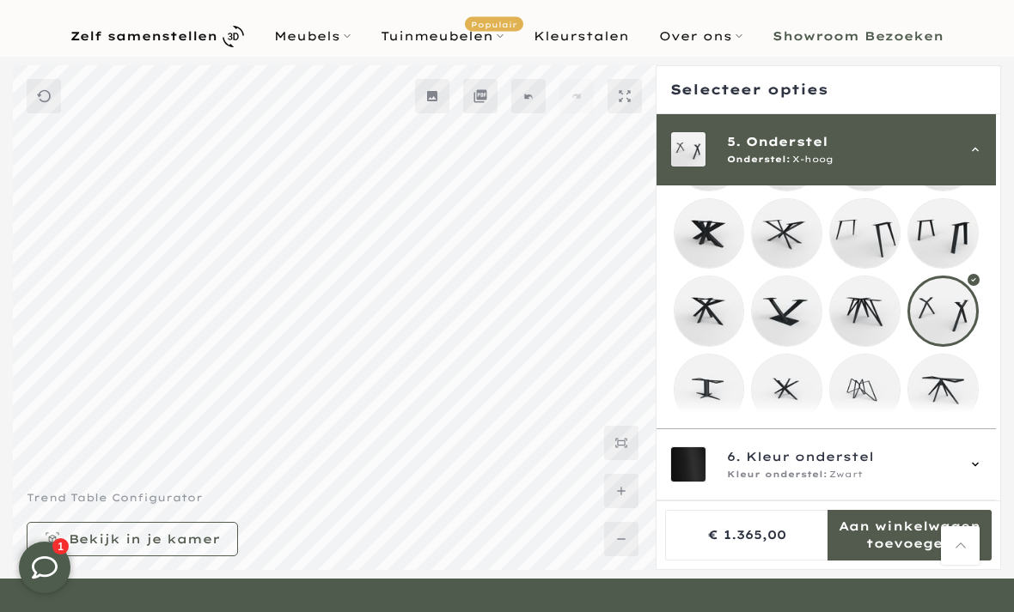
scroll to position [368, 0]
click at [700, 399] on mmq-loader at bounding box center [709, 389] width 70 height 70
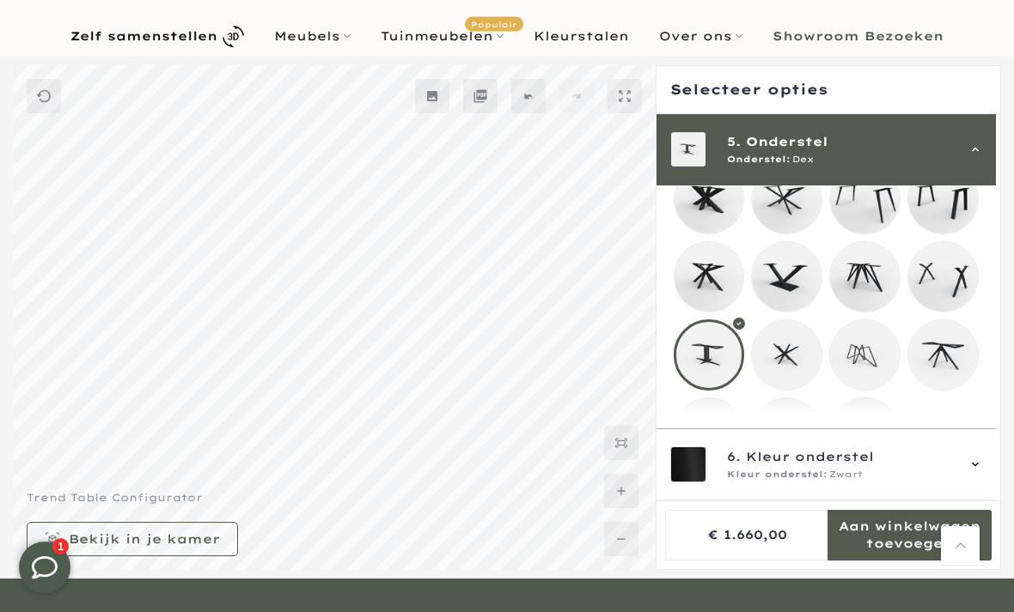
scroll to position [401, 0]
click at [787, 372] on mmq-loader at bounding box center [787, 356] width 70 height 70
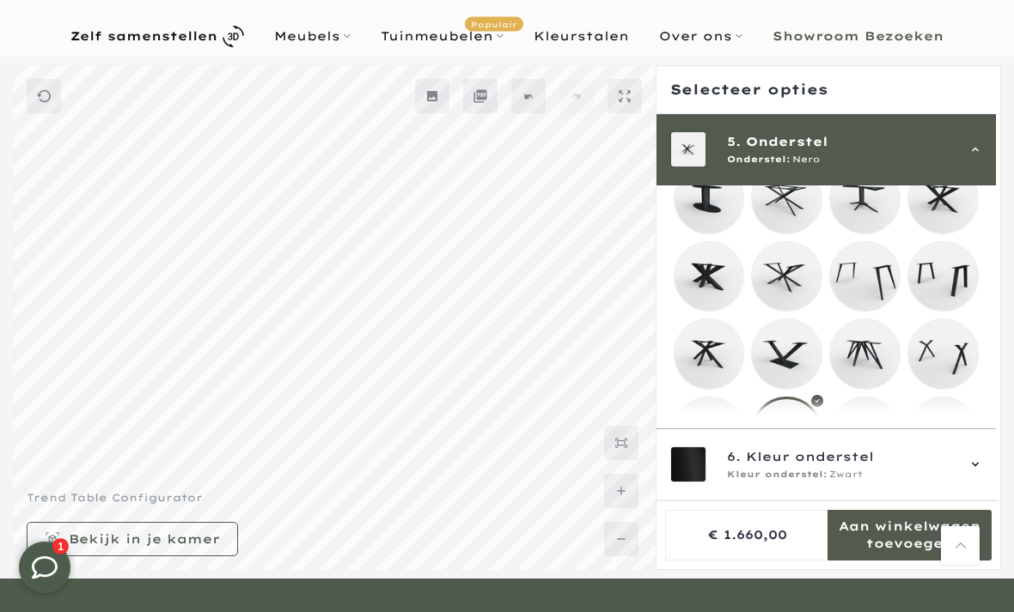
scroll to position [325, 0]
click at [697, 348] on mmq-loader at bounding box center [709, 355] width 70 height 70
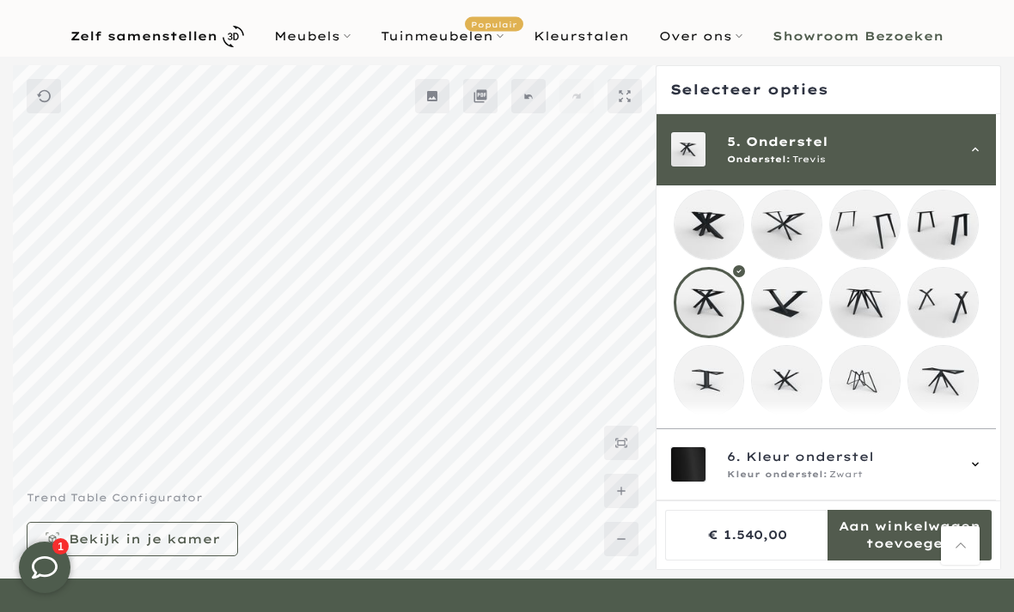
scroll to position [374, 0]
click at [770, 395] on mmq-loader at bounding box center [787, 383] width 70 height 70
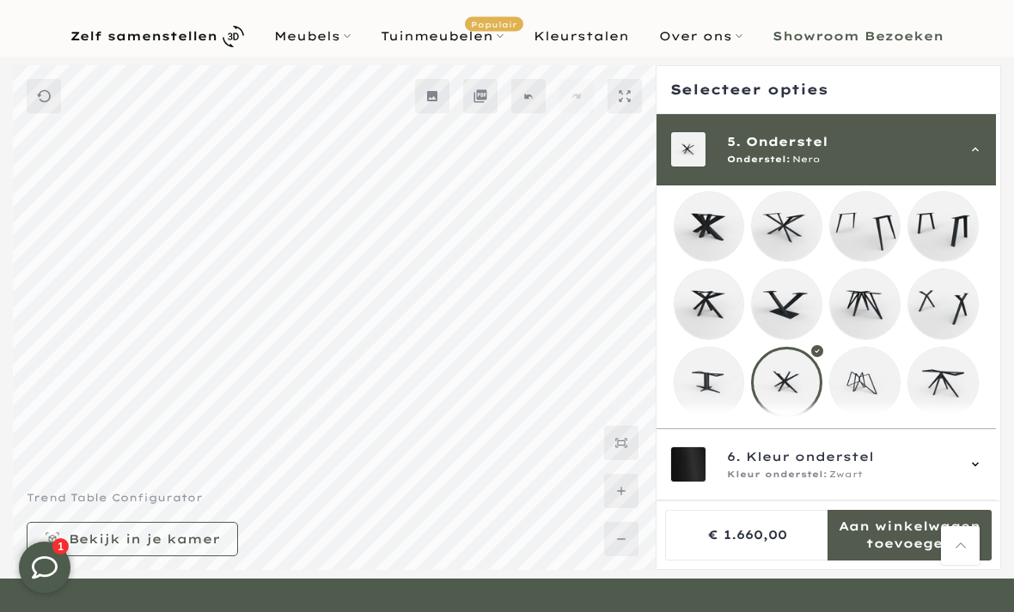
click at [705, 316] on mmq-loader at bounding box center [709, 305] width 70 height 70
click at [777, 390] on mmq-loader at bounding box center [787, 383] width 70 height 70
click at [700, 319] on mmq-loader at bounding box center [709, 305] width 70 height 70
click at [780, 404] on mmq-loader at bounding box center [787, 383] width 70 height 70
click at [697, 308] on mmq-loader at bounding box center [709, 305] width 70 height 70
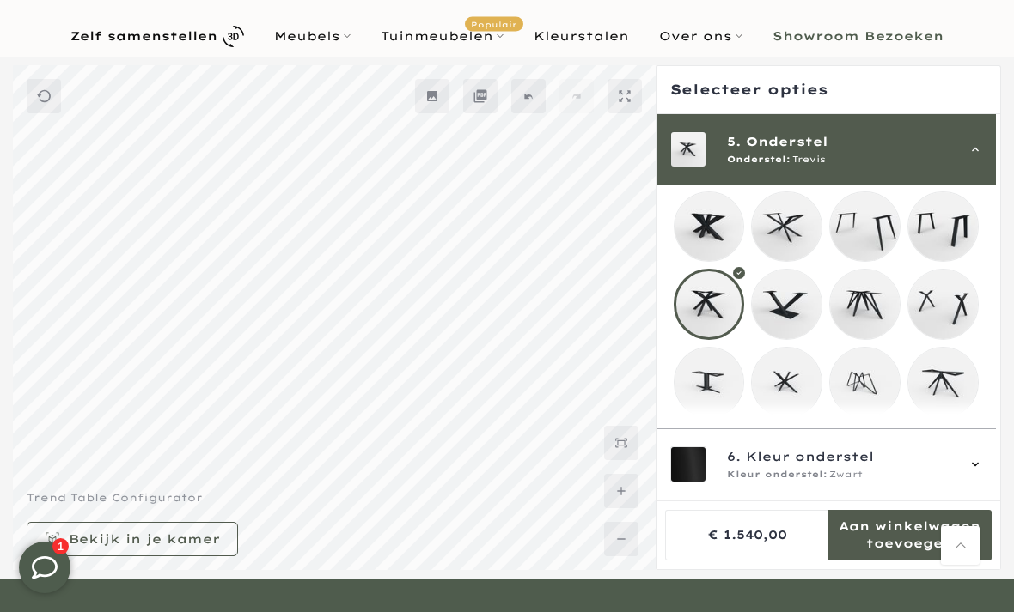
click at [861, 401] on mmq-loader at bounding box center [865, 383] width 70 height 70
click at [926, 415] on mmq-loader at bounding box center [943, 383] width 70 height 70
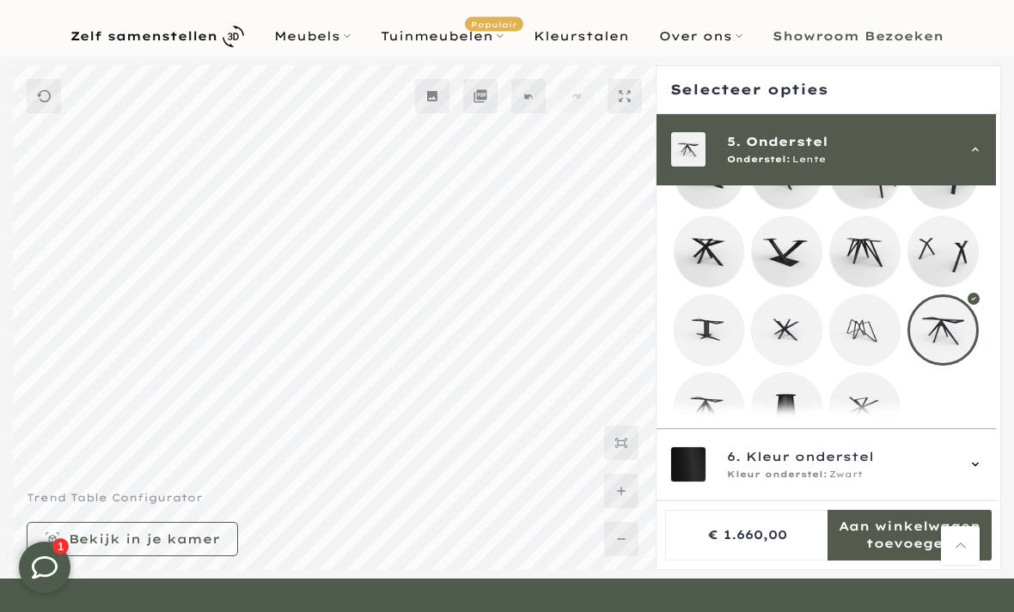
scroll to position [426, 0]
click at [701, 430] on mmq-loader at bounding box center [709, 409] width 70 height 70
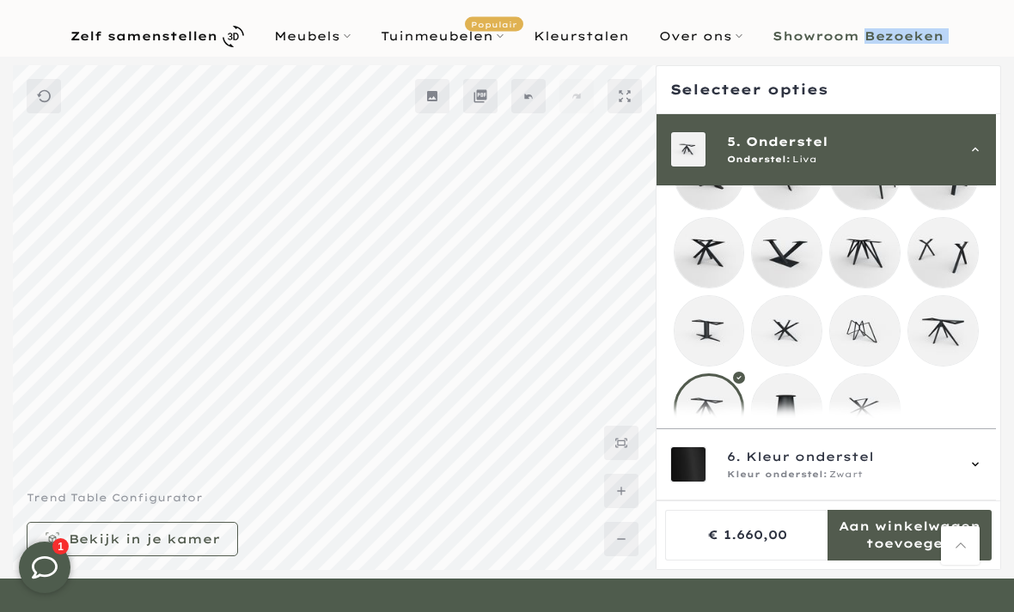
click at [963, 353] on mmq-loader at bounding box center [943, 331] width 70 height 70
click at [702, 421] on mmq-loader at bounding box center [709, 409] width 70 height 70
click at [802, 416] on mmq-loader at bounding box center [787, 409] width 70 height 70
click at [862, 413] on mmq-loader at bounding box center [865, 409] width 70 height 70
click at [782, 418] on mmq-loader at bounding box center [787, 409] width 70 height 70
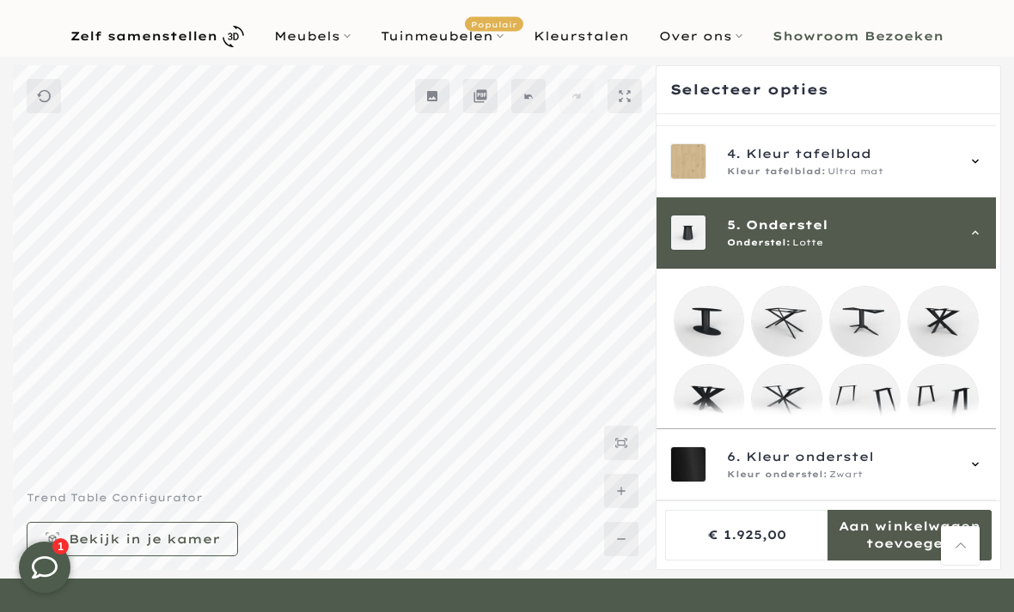
scroll to position [202, 0]
click at [766, 332] on mmq-loader at bounding box center [787, 322] width 70 height 70
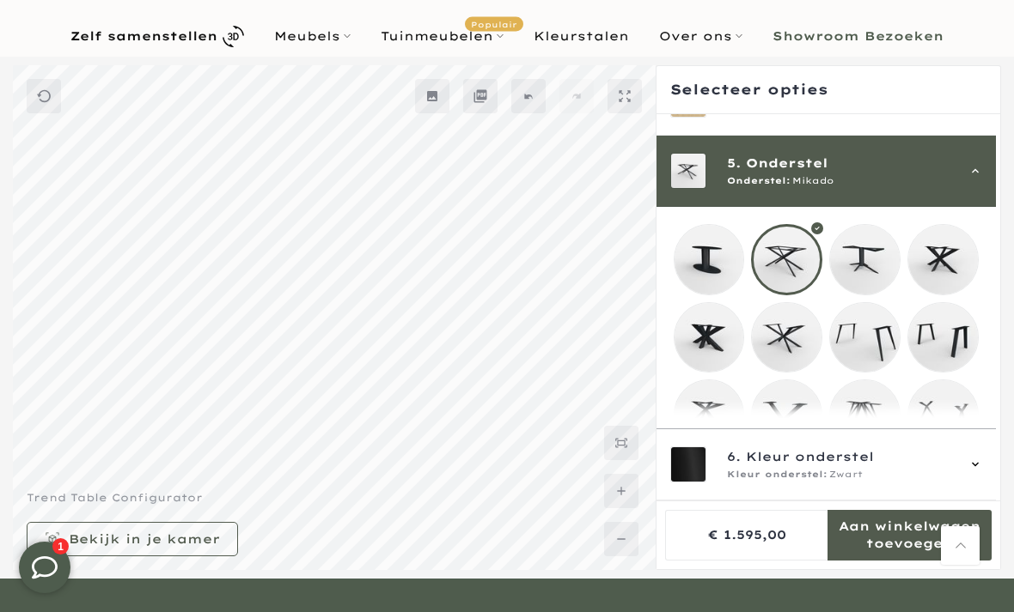
scroll to position [264, 0]
click at [704, 271] on mmq-loader at bounding box center [709, 260] width 70 height 70
click at [863, 272] on mmq-loader at bounding box center [865, 260] width 70 height 70
click at [702, 274] on mmq-loader at bounding box center [709, 260] width 70 height 70
click at [865, 276] on mmq-loader at bounding box center [865, 260] width 70 height 70
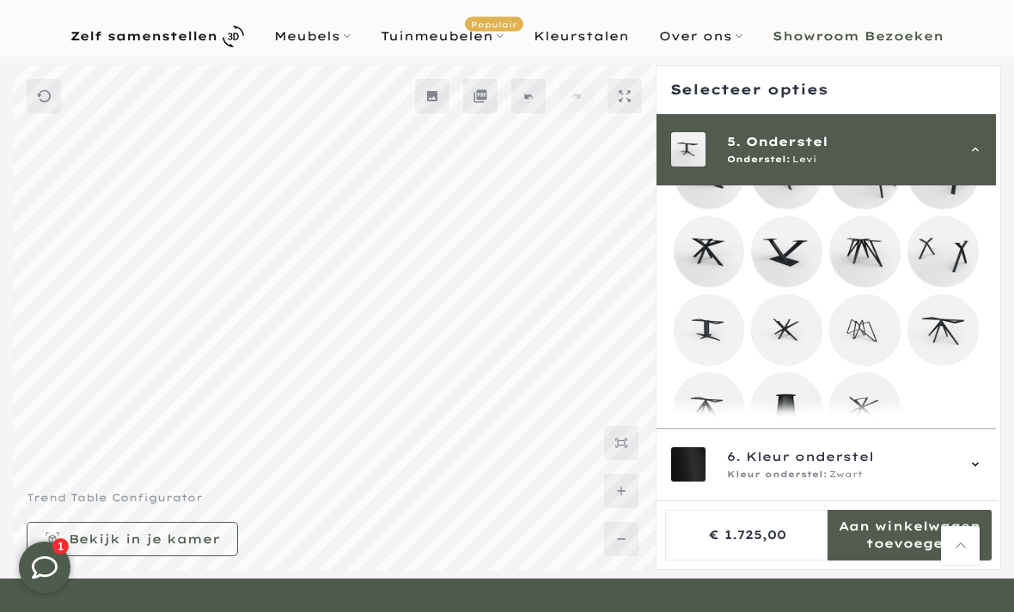
scroll to position [426, 0]
click at [862, 423] on mmq-loader at bounding box center [865, 409] width 70 height 70
click at [855, 433] on div at bounding box center [864, 409] width 71 height 71
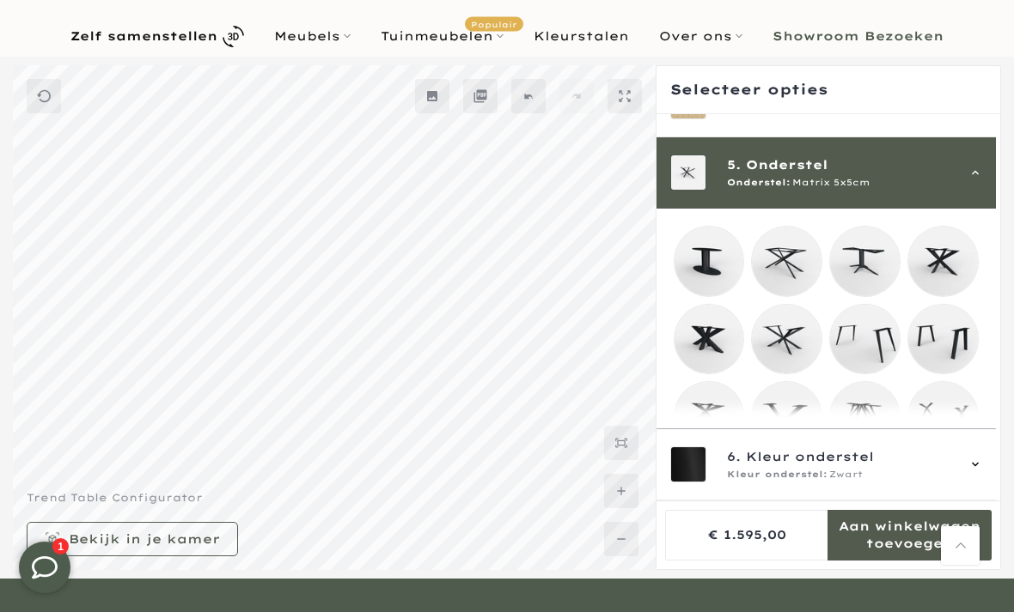
scroll to position [269, 0]
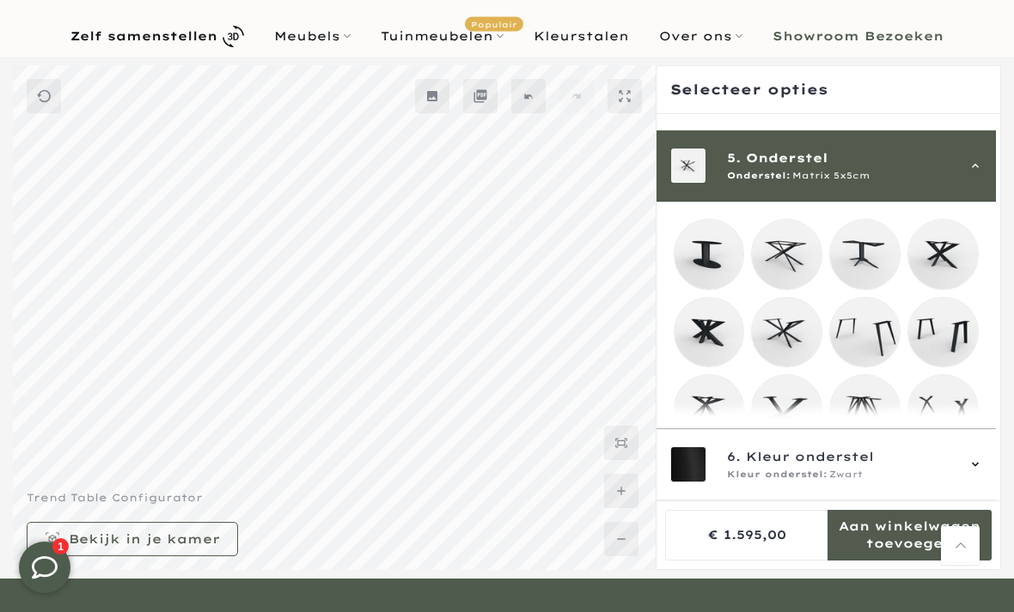
click at [871, 286] on mmq-loader at bounding box center [865, 255] width 70 height 70
click at [964, 247] on mmq-loader at bounding box center [943, 255] width 70 height 70
click at [701, 330] on mmq-loader at bounding box center [709, 333] width 70 height 70
click at [770, 342] on mmq-loader at bounding box center [787, 333] width 70 height 70
click at [711, 421] on mmq-loader at bounding box center [709, 410] width 70 height 70
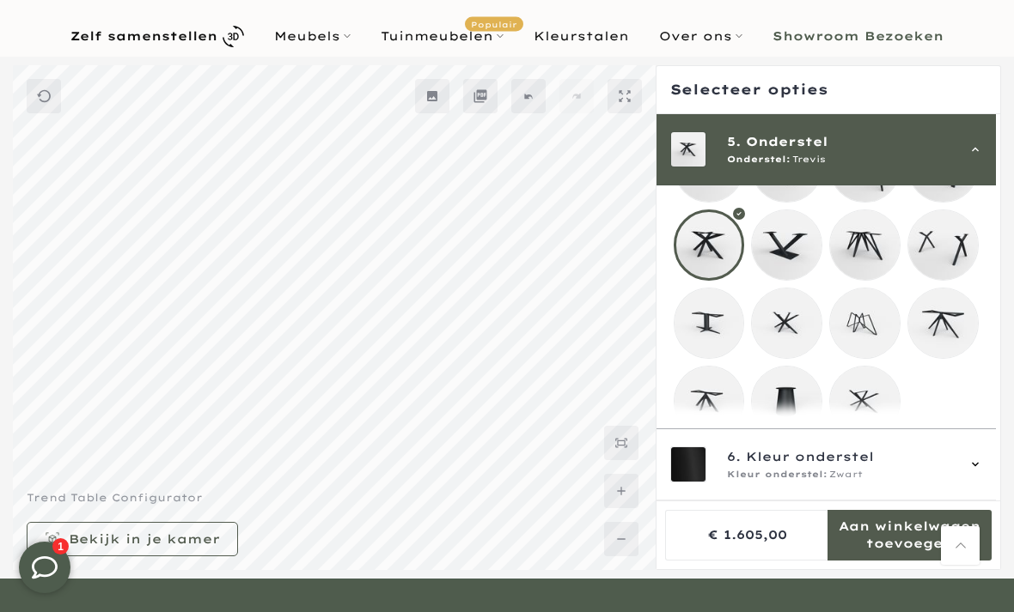
scroll to position [426, 0]
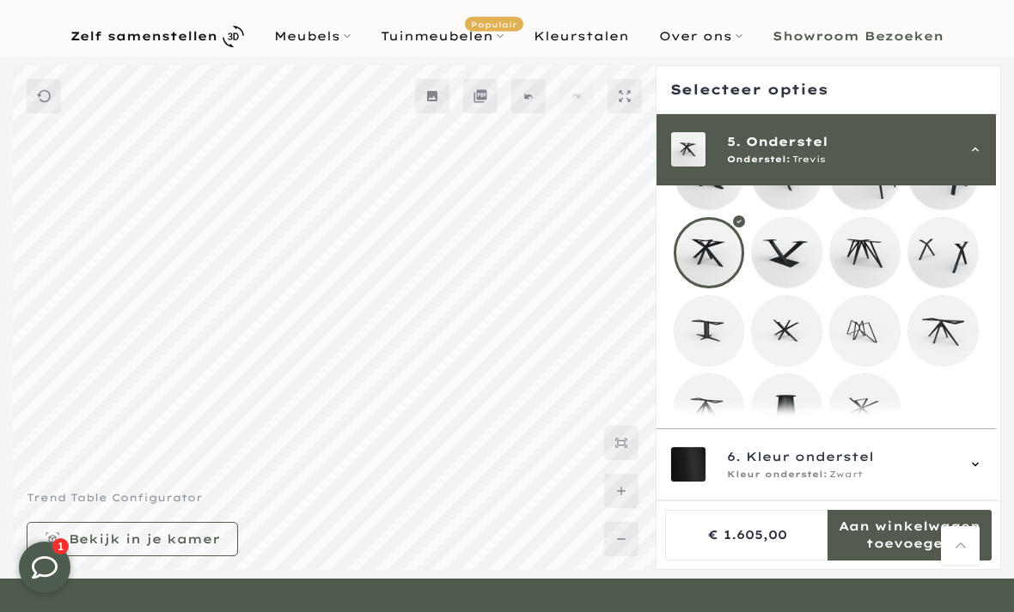
click at [850, 433] on mmq-loader at bounding box center [865, 409] width 70 height 70
click at [695, 420] on mmq-loader at bounding box center [709, 409] width 70 height 70
click at [693, 254] on mmq-loader at bounding box center [709, 253] width 70 height 70
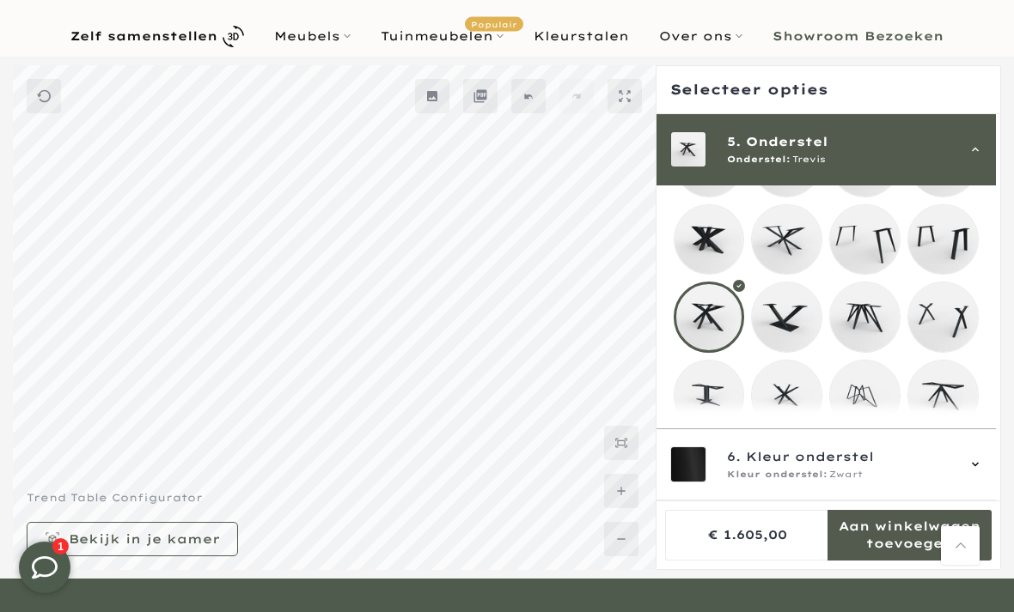
scroll to position [362, 0]
click at [698, 253] on mmq-loader at bounding box center [709, 240] width 70 height 70
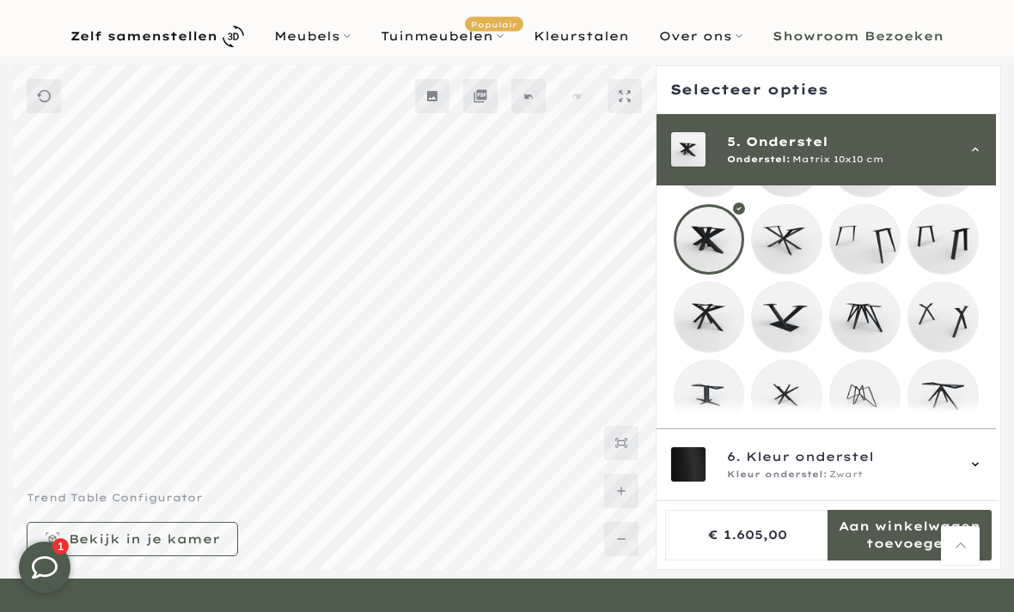
click at [693, 314] on mmq-loader at bounding box center [709, 318] width 70 height 70
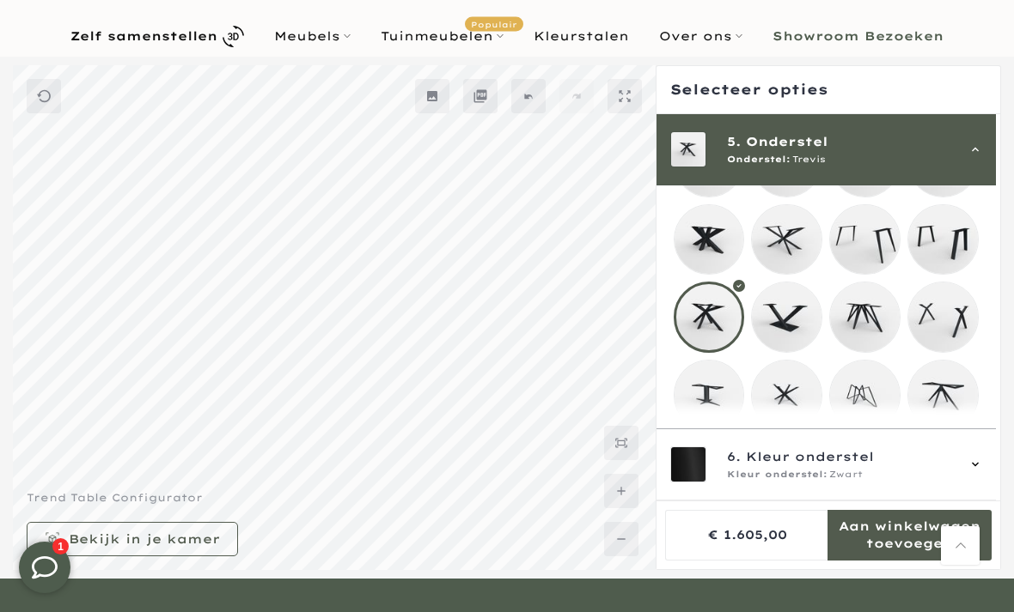
click at [800, 259] on mmq-loader at bounding box center [787, 240] width 70 height 70
click at [706, 333] on mmq-loader at bounding box center [709, 318] width 70 height 70
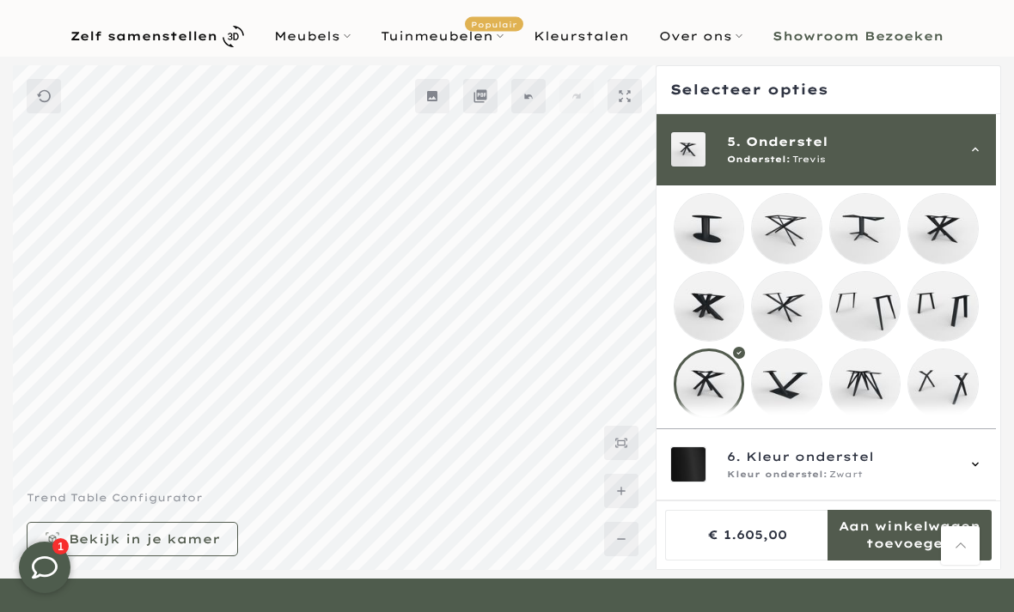
scroll to position [295, 0]
click at [940, 226] on mmq-loader at bounding box center [943, 229] width 70 height 70
click at [705, 386] on mmq-loader at bounding box center [709, 385] width 70 height 70
click at [781, 237] on mmq-loader at bounding box center [787, 229] width 70 height 70
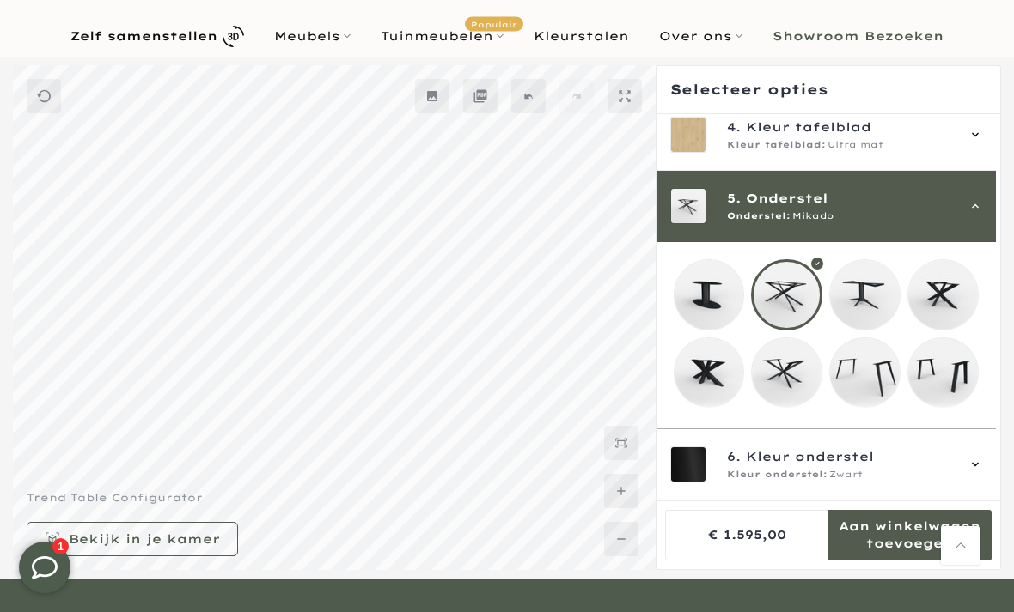
scroll to position [228, 0]
click at [929, 290] on mmq-loader at bounding box center [943, 295] width 70 height 70
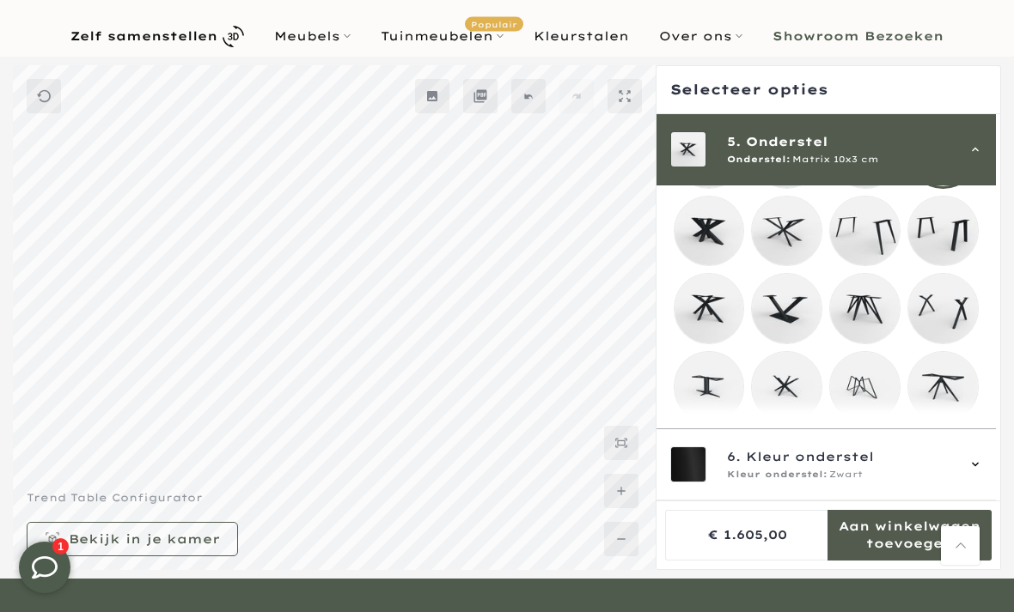
scroll to position [370, 0]
click at [705, 326] on mmq-loader at bounding box center [709, 309] width 70 height 70
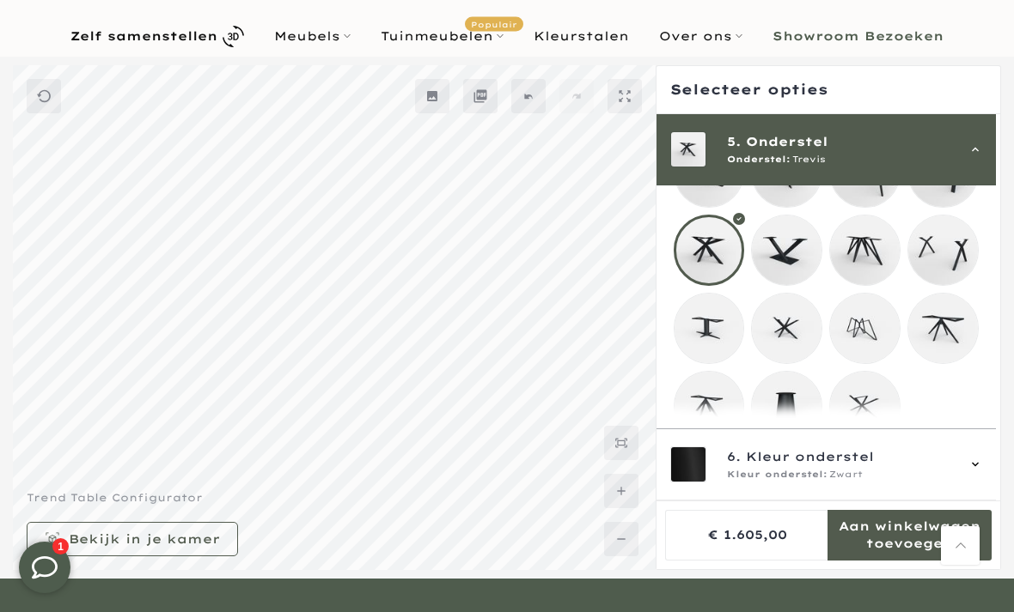
scroll to position [426, 0]
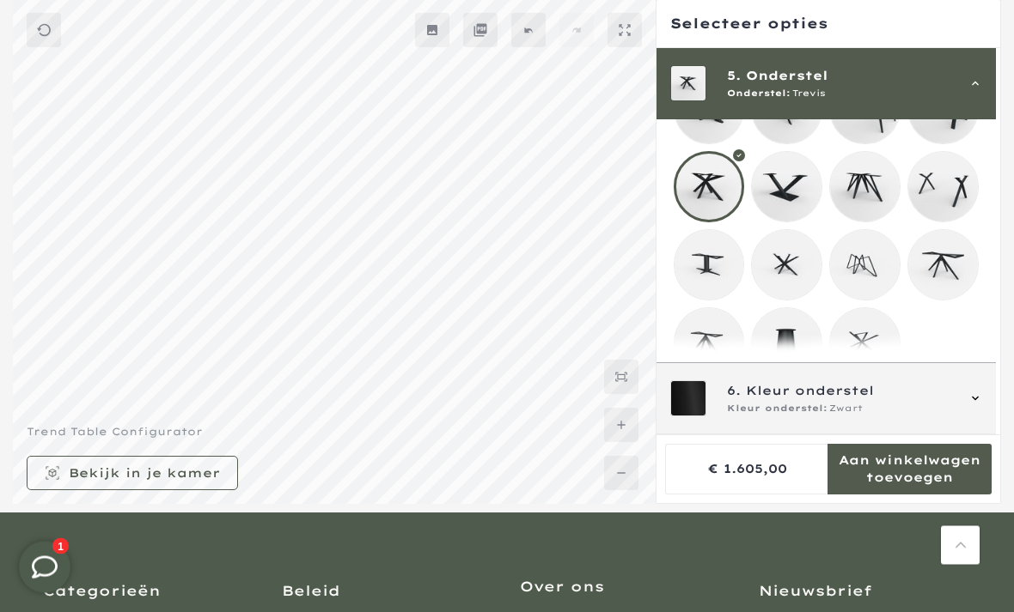
click at [746, 417] on span "Kleur onderstel:" at bounding box center [777, 410] width 100 height 14
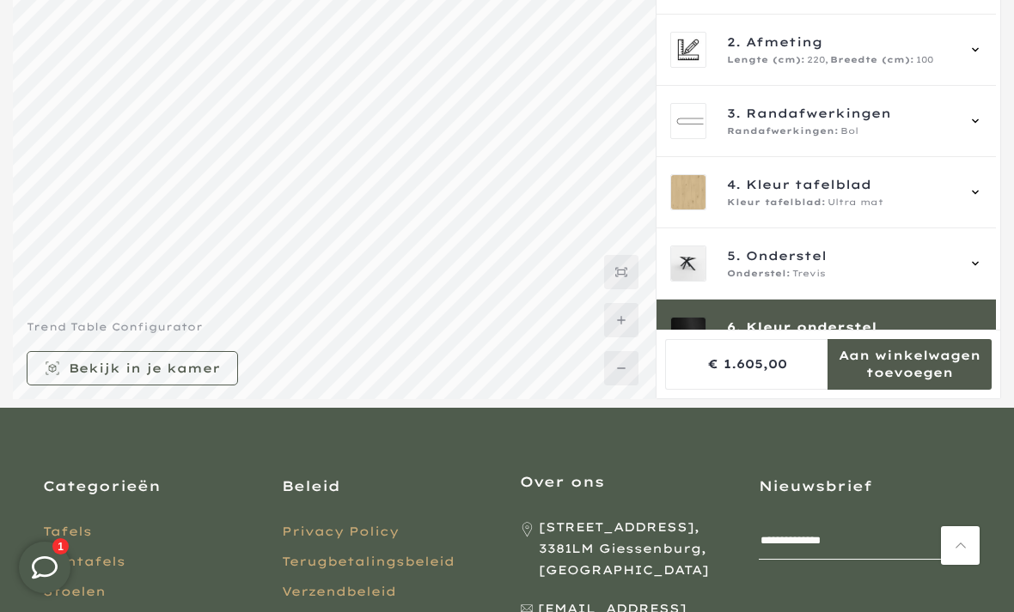
scroll to position [0, 0]
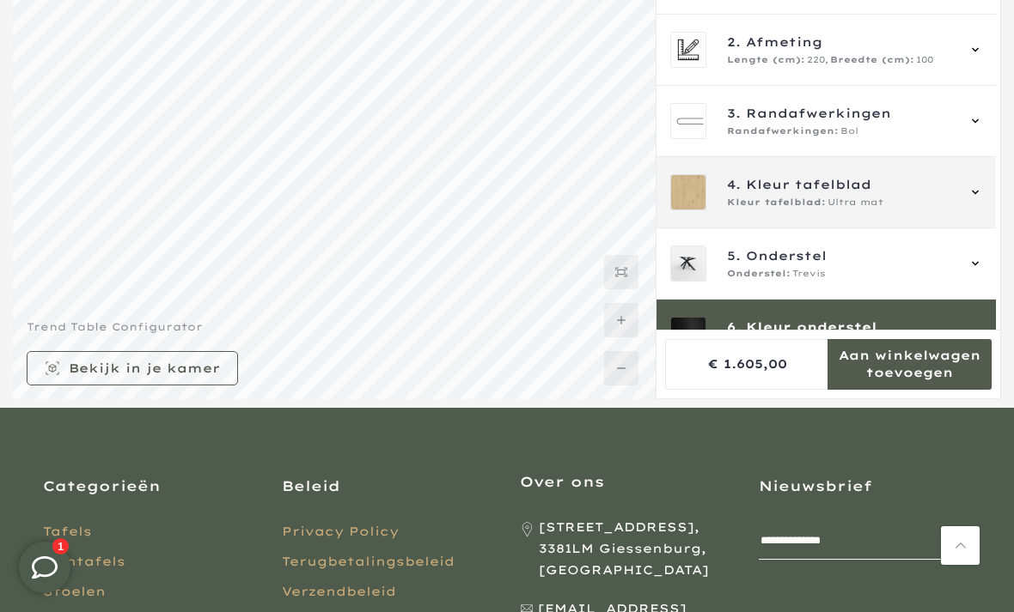
click at [735, 192] on span "4." at bounding box center [734, 184] width 14 height 19
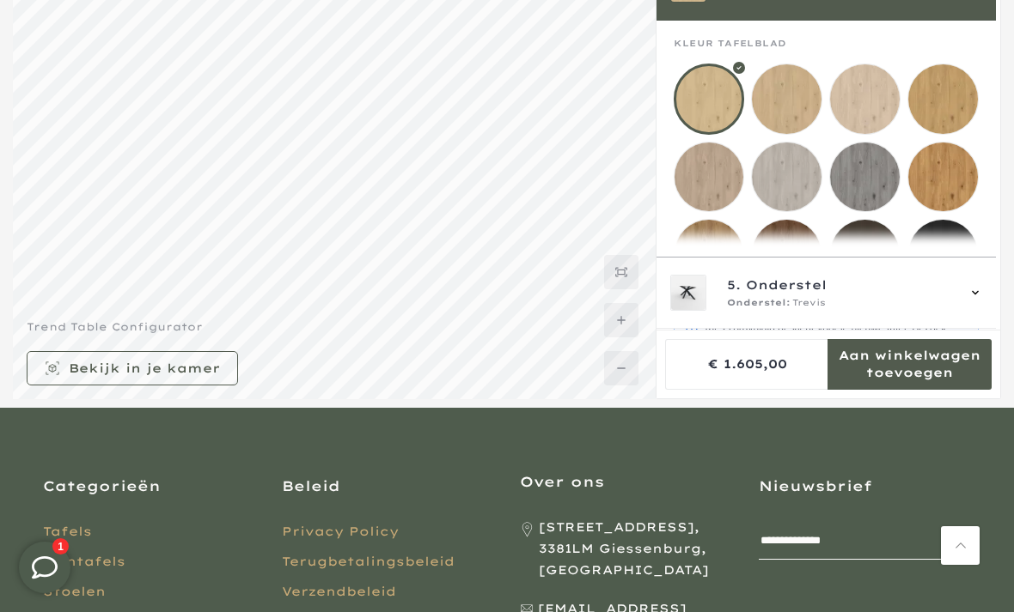
scroll to position [214, 0]
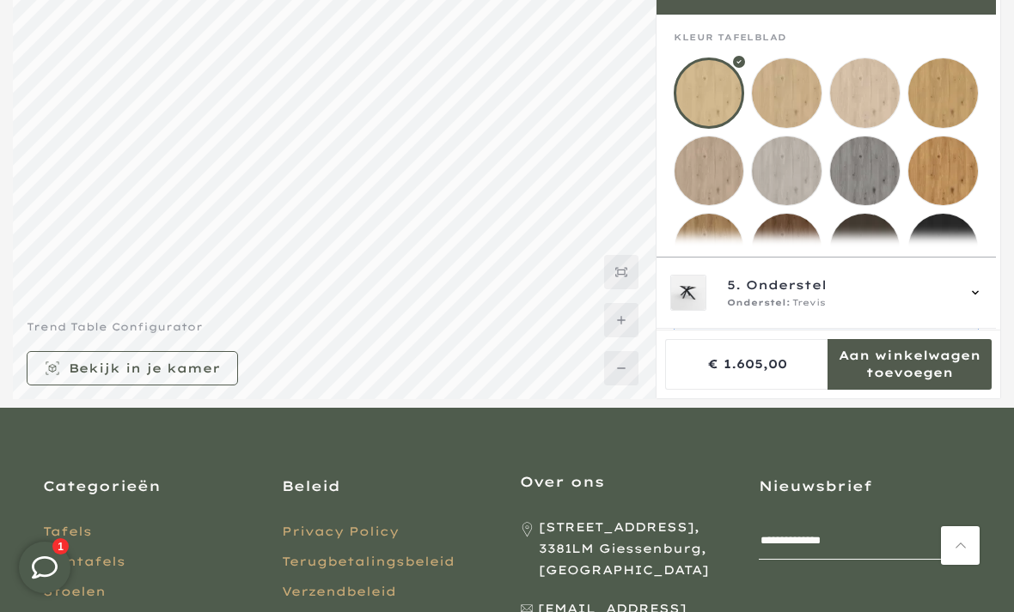
click at [946, 244] on mmq-loader at bounding box center [943, 249] width 70 height 70
click at [856, 269] on mmq-loader at bounding box center [865, 249] width 70 height 70
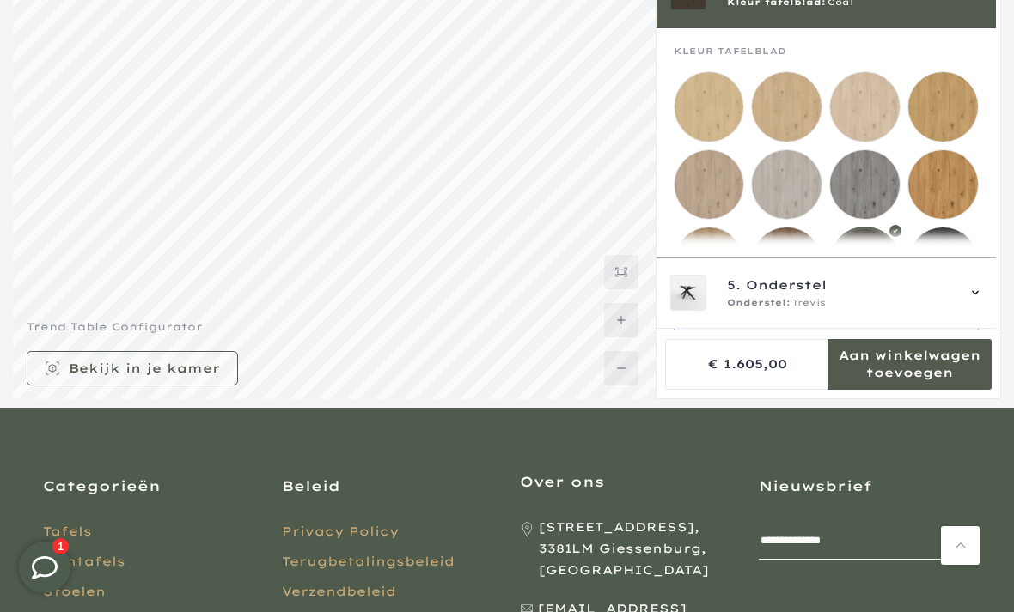
scroll to position [200, 0]
click at [782, 272] on mmq-loader at bounding box center [787, 263] width 70 height 70
click at [852, 185] on mmq-loader at bounding box center [865, 185] width 70 height 70
click at [785, 208] on mmq-loader at bounding box center [787, 185] width 70 height 70
click at [697, 190] on mmq-loader at bounding box center [709, 185] width 70 height 70
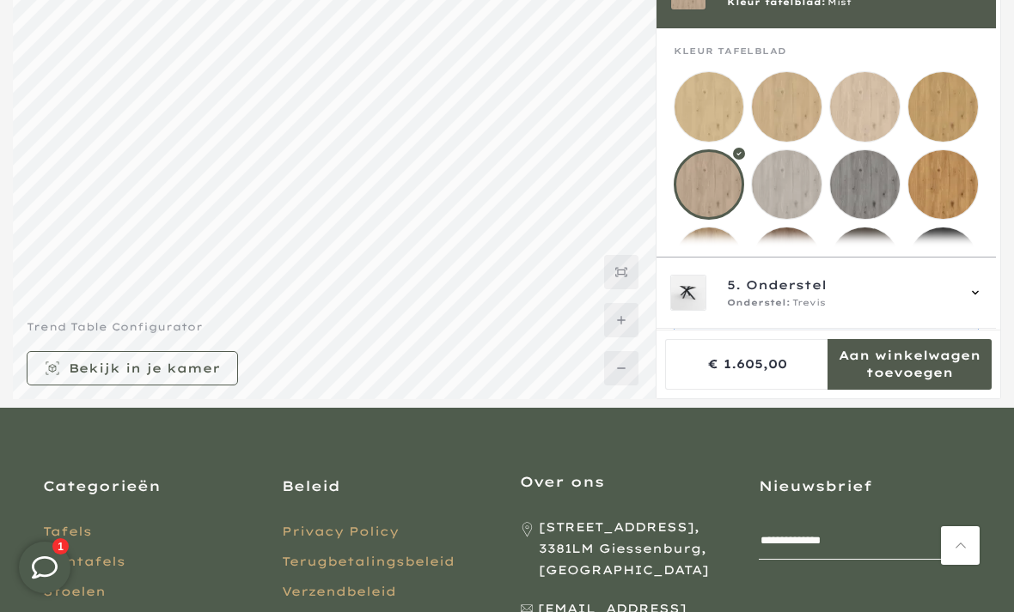
click at [681, 281] on mmq-loader at bounding box center [709, 263] width 70 height 70
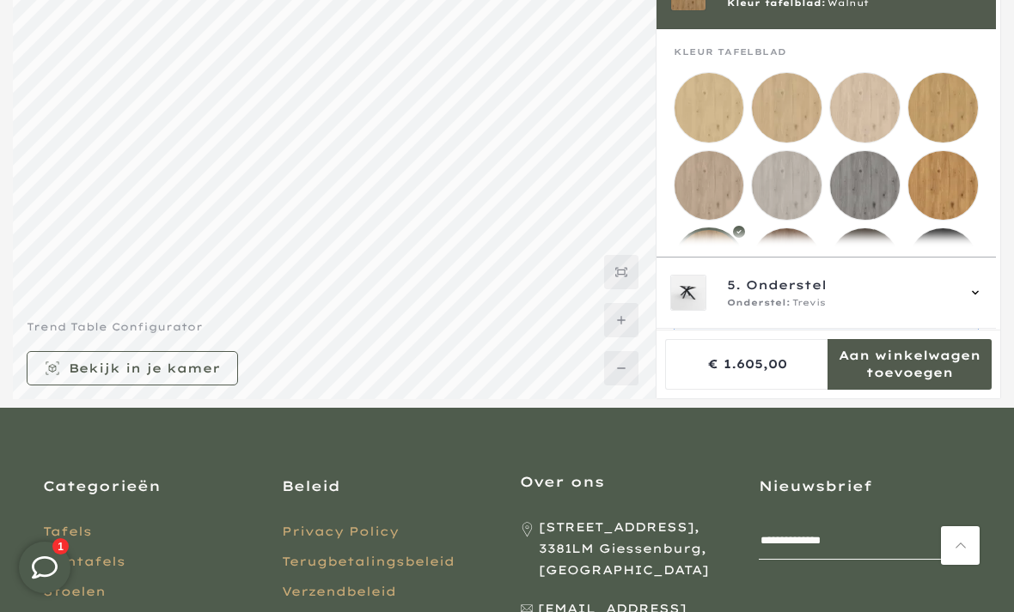
scroll to position [199, 0]
click at [938, 198] on mmq-loader at bounding box center [943, 186] width 70 height 70
click at [705, 274] on mmq-loader at bounding box center [709, 263] width 70 height 70
click at [942, 206] on mmq-loader at bounding box center [943, 186] width 70 height 70
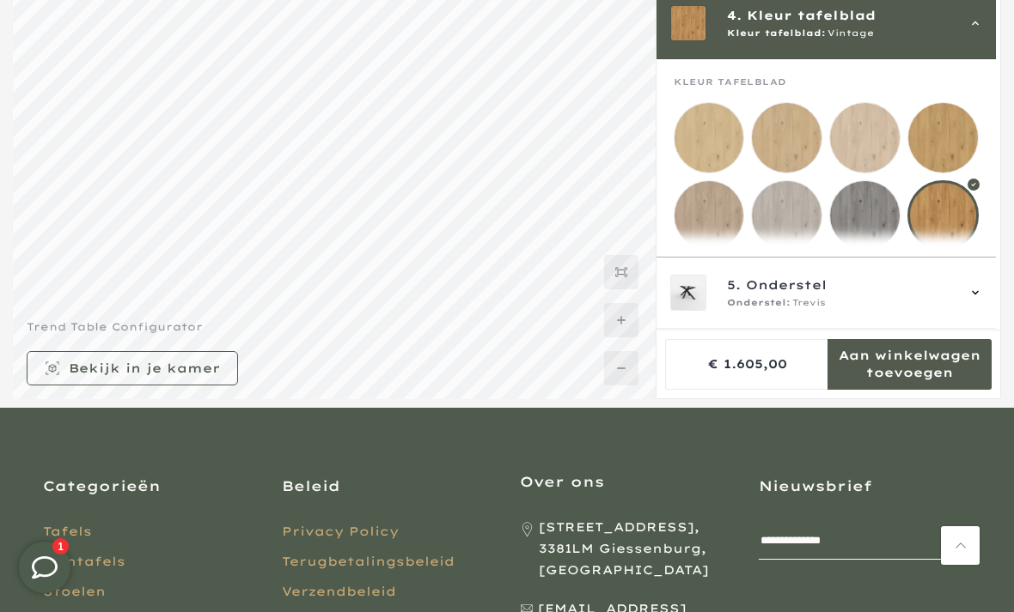
scroll to position [169, 0]
click at [707, 153] on mmq-loader at bounding box center [709, 138] width 70 height 70
click at [786, 156] on mmq-loader at bounding box center [787, 138] width 70 height 70
click at [864, 140] on mmq-loader at bounding box center [865, 138] width 70 height 70
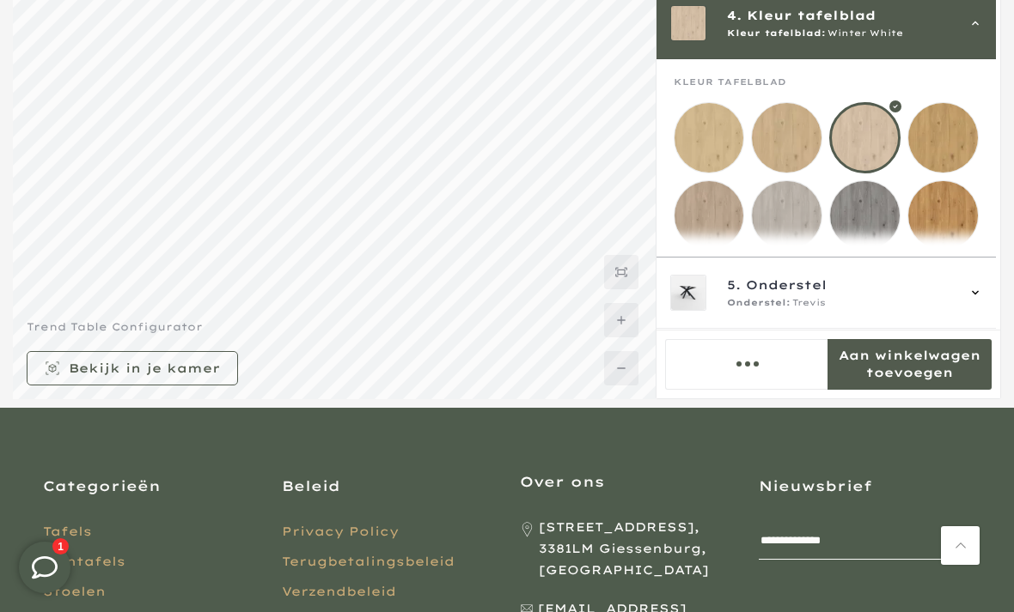
click at [966, 135] on mmq-loader at bounding box center [943, 138] width 70 height 70
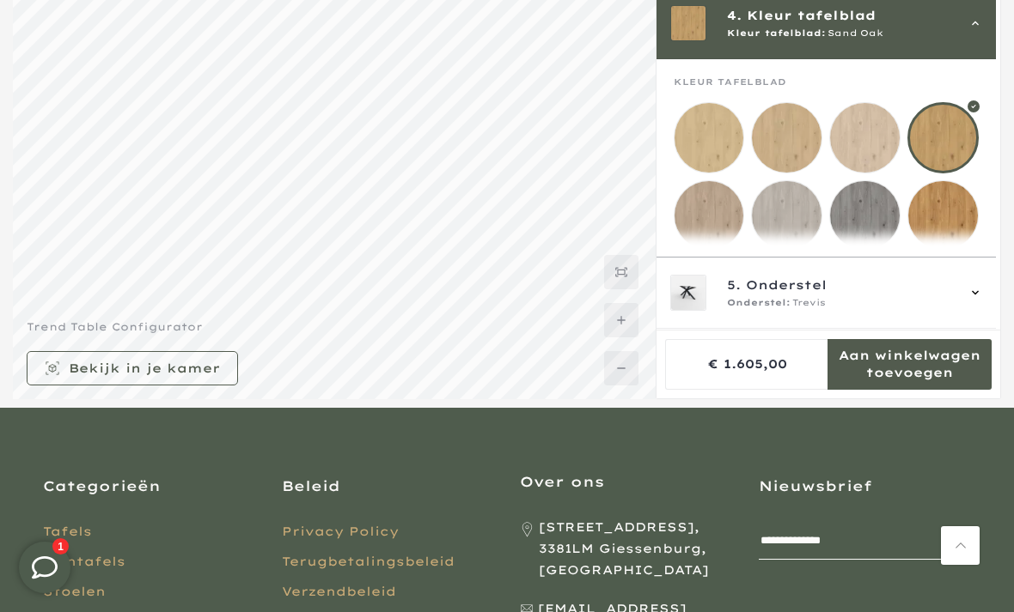
click at [868, 157] on mmq-loader at bounding box center [865, 138] width 70 height 70
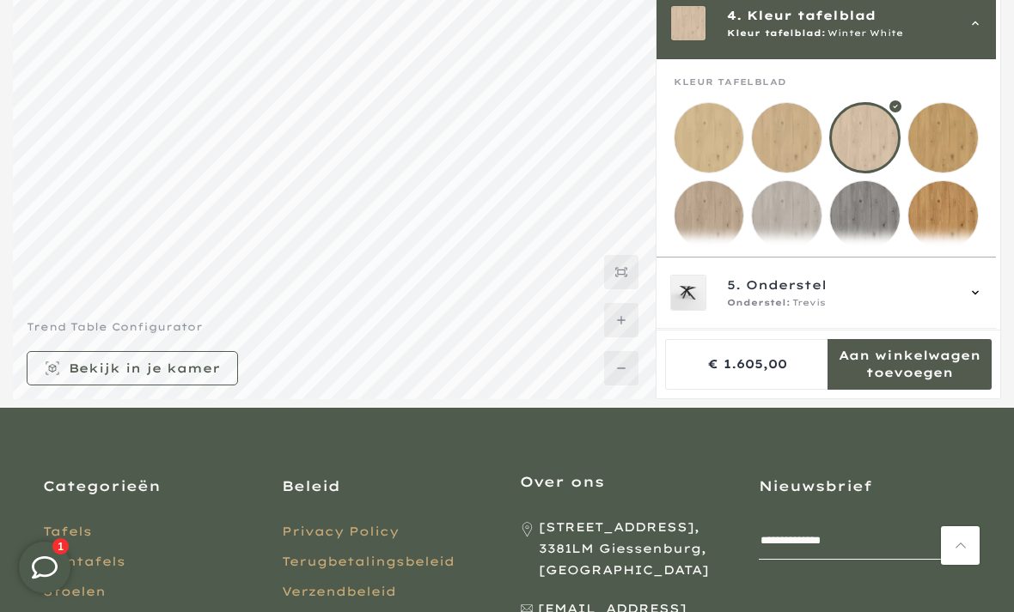
click at [786, 145] on mmq-loader at bounding box center [787, 138] width 70 height 70
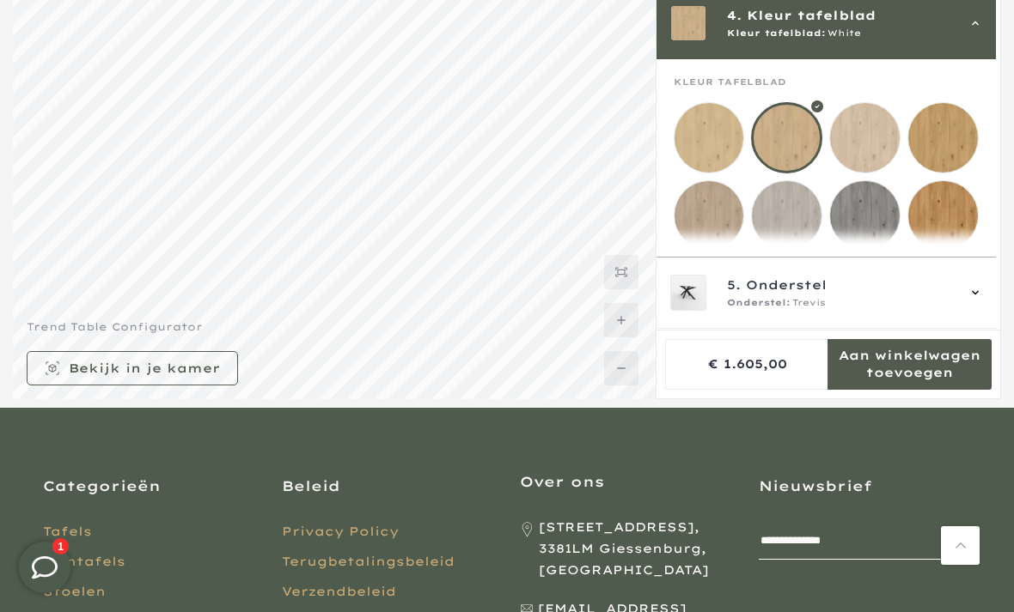
click at [691, 135] on mmq-loader at bounding box center [709, 138] width 70 height 70
click at [778, 220] on mmq-loader at bounding box center [787, 216] width 70 height 70
click at [703, 229] on mmq-loader at bounding box center [709, 216] width 70 height 70
click at [698, 139] on mmq-loader at bounding box center [709, 138] width 70 height 70
click at [772, 142] on mmq-loader at bounding box center [787, 138] width 70 height 70
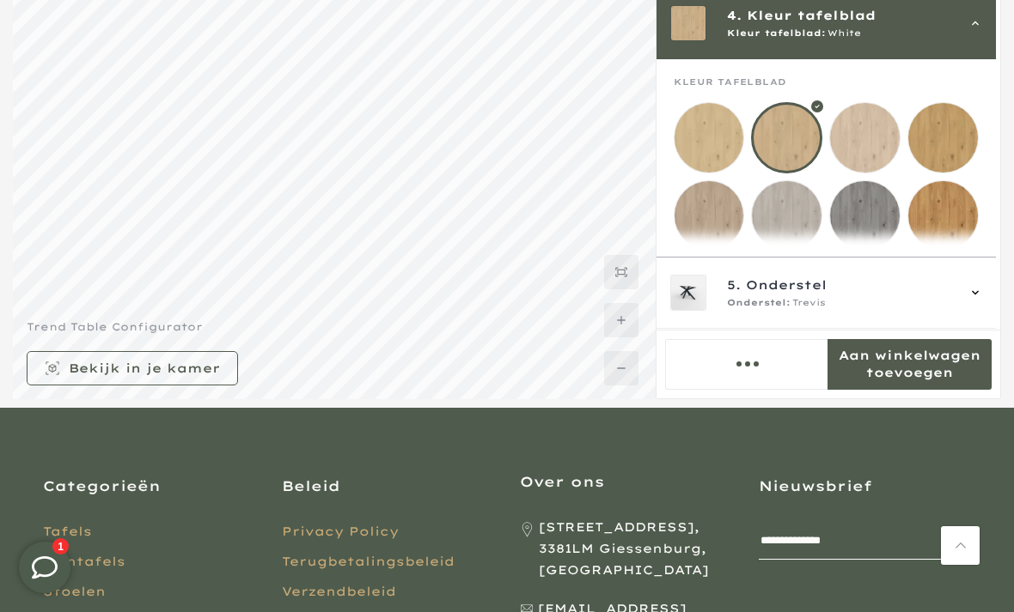
click at [715, 146] on mmq-loader at bounding box center [709, 138] width 70 height 70
click at [793, 143] on mmq-loader at bounding box center [787, 138] width 70 height 70
click at [855, 121] on mmq-loader at bounding box center [865, 138] width 70 height 70
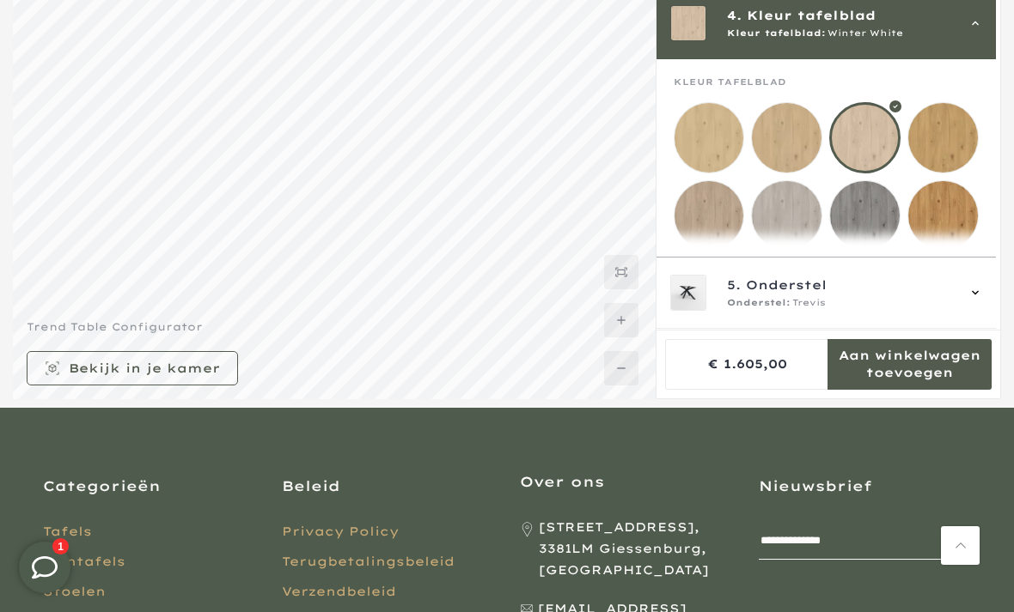
click at [955, 141] on mmq-loader at bounding box center [943, 138] width 70 height 70
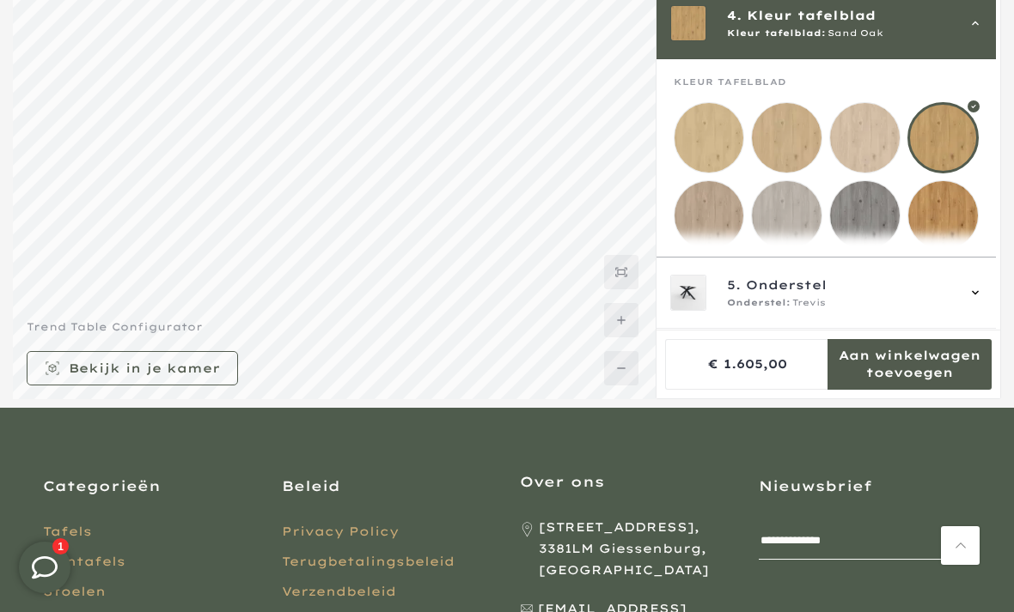
click at [860, 136] on mmq-loader at bounding box center [865, 138] width 70 height 70
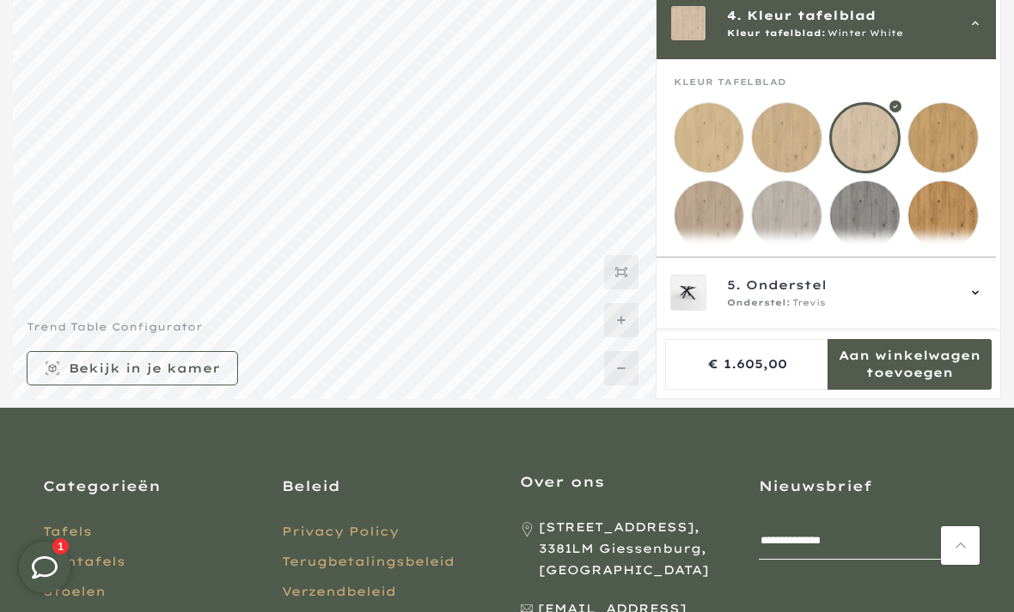
click at [715, 226] on mmq-loader at bounding box center [709, 216] width 70 height 70
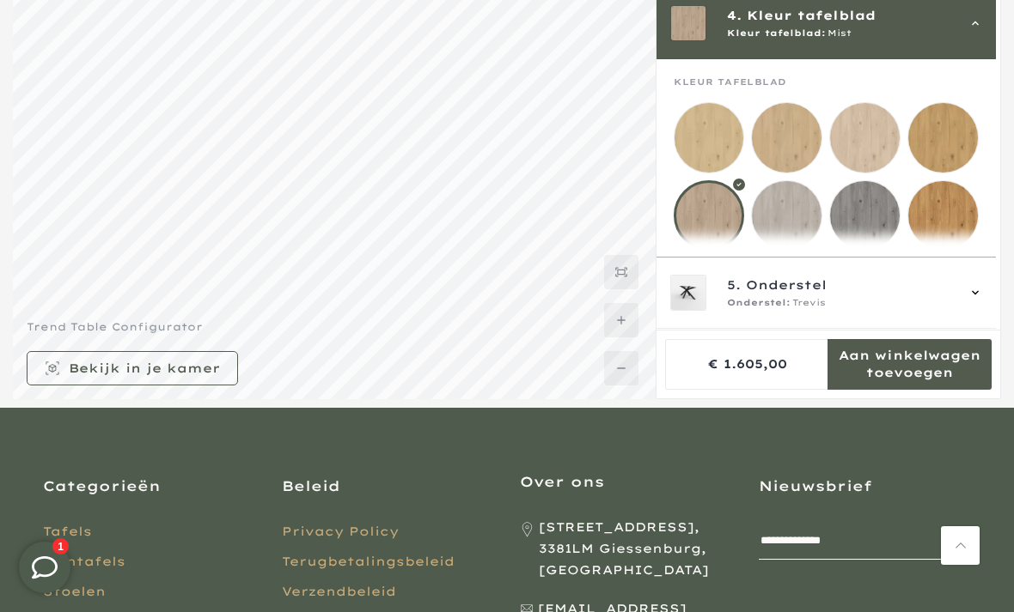
click at [856, 144] on mmq-loader at bounding box center [865, 138] width 70 height 70
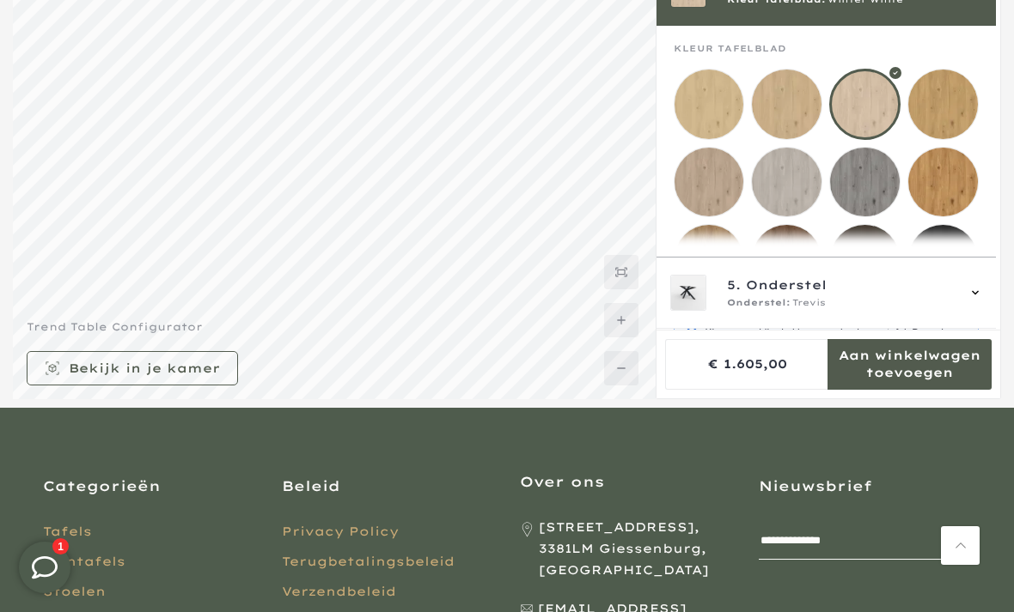
scroll to position [199, 0]
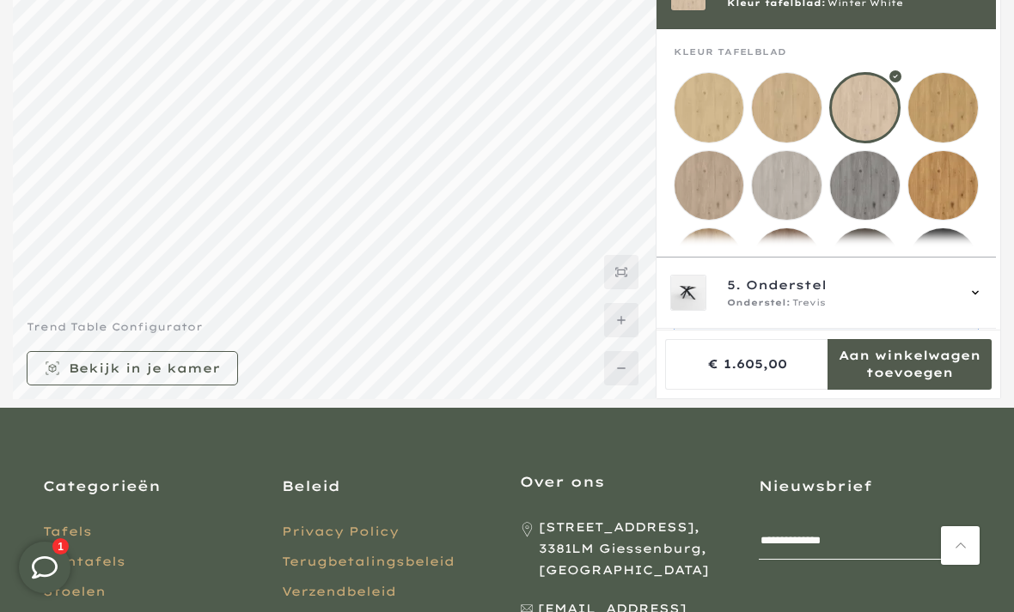
click at [706, 190] on mmq-loader at bounding box center [709, 186] width 70 height 70
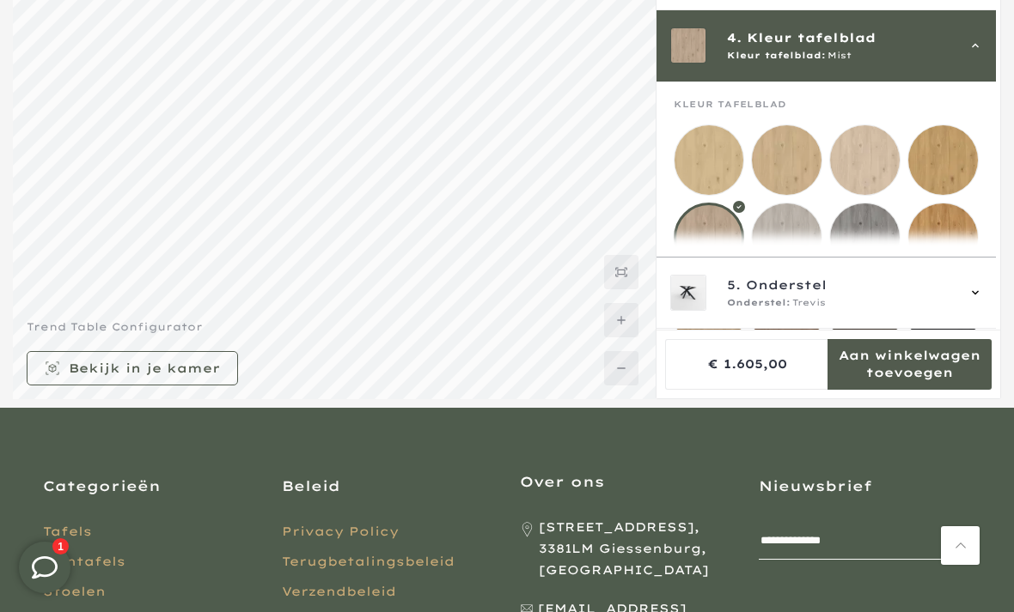
scroll to position [147, 0]
click at [927, 169] on mmq-loader at bounding box center [943, 160] width 70 height 70
click at [780, 157] on mmq-loader at bounding box center [787, 160] width 70 height 70
click at [701, 162] on mmq-loader at bounding box center [709, 160] width 70 height 70
click at [693, 240] on mmq-loader at bounding box center [709, 239] width 70 height 70
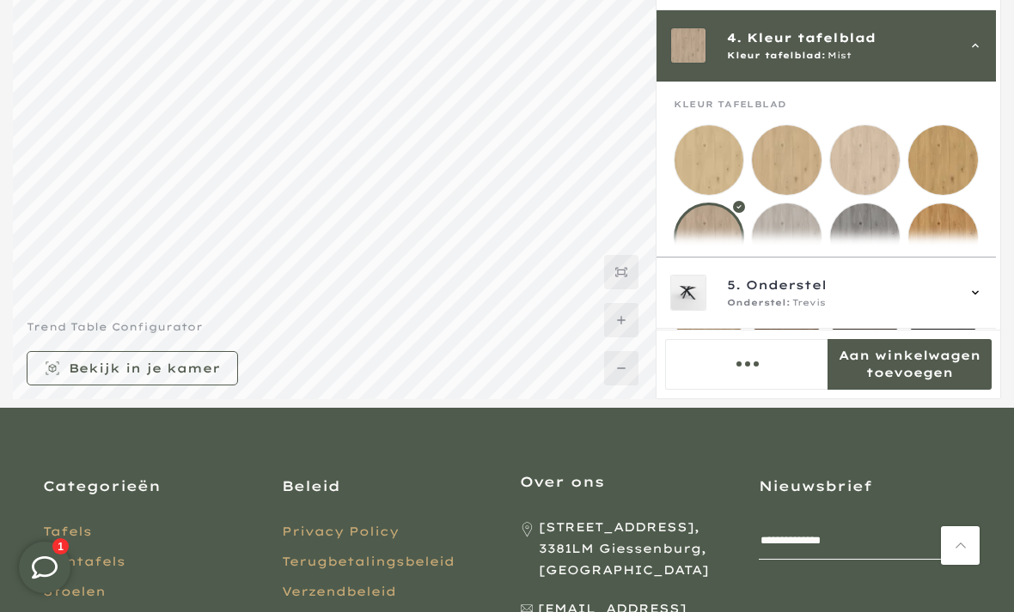
click at [690, 160] on mmq-loader at bounding box center [709, 160] width 70 height 70
click at [802, 157] on mmq-loader at bounding box center [787, 160] width 70 height 70
click at [709, 180] on mmq-loader at bounding box center [709, 160] width 70 height 70
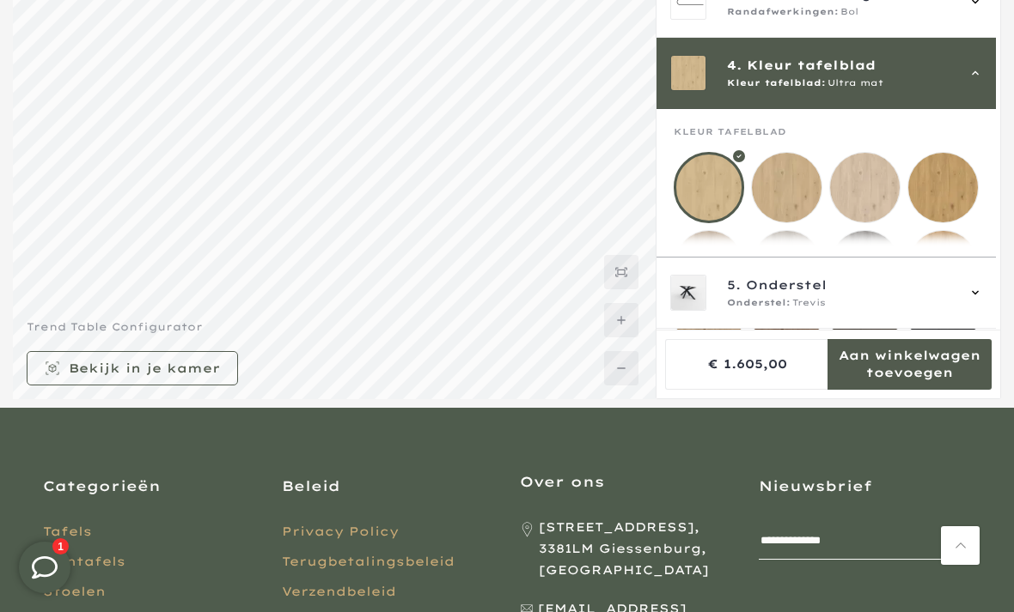
scroll to position [120, 0]
click at [771, 200] on mmq-loader at bounding box center [787, 187] width 70 height 70
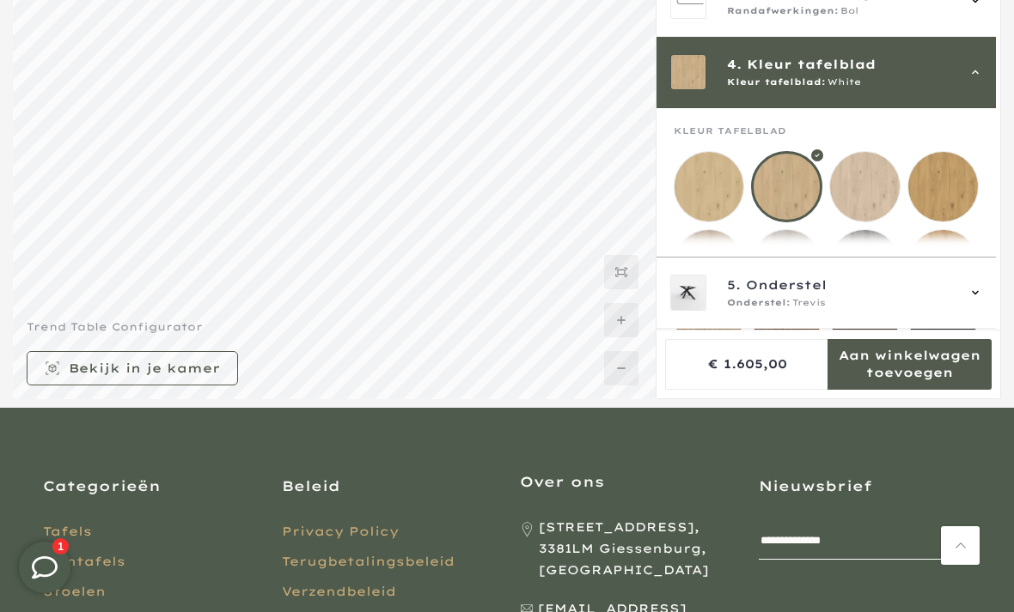
click at [717, 200] on mmq-loader at bounding box center [709, 187] width 70 height 70
click at [765, 193] on mmq-loader at bounding box center [787, 187] width 70 height 70
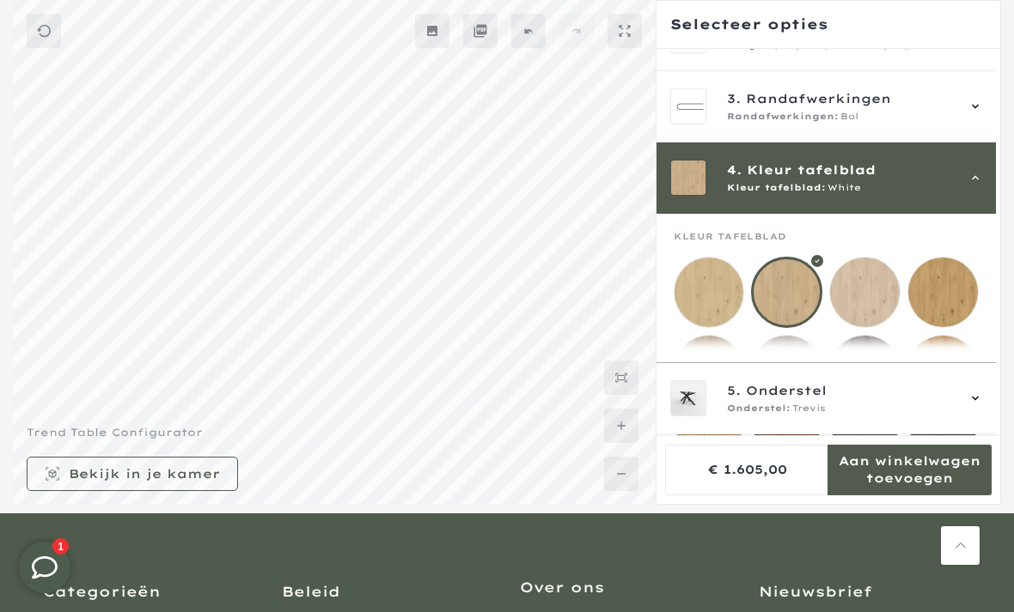
click at [717, 282] on mmq-loader at bounding box center [709, 293] width 70 height 70
click at [777, 303] on mmq-loader at bounding box center [787, 293] width 70 height 70
click at [697, 300] on mmq-loader at bounding box center [709, 293] width 70 height 70
click at [776, 308] on mmq-loader at bounding box center [787, 293] width 70 height 70
click at [960, 308] on mmq-loader at bounding box center [943, 293] width 70 height 70
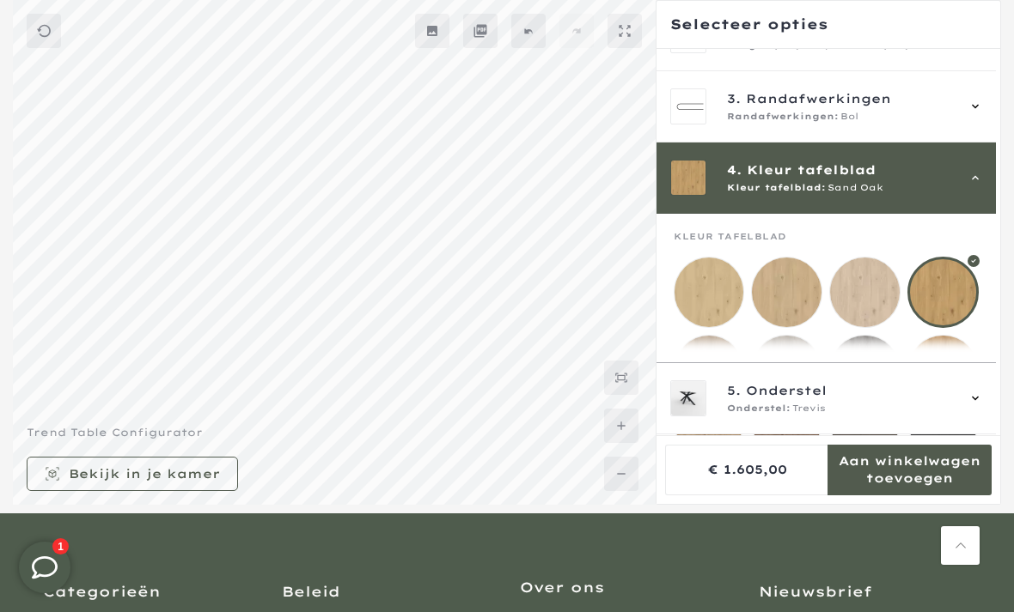
click at [698, 301] on mmq-loader at bounding box center [709, 293] width 70 height 70
click at [796, 305] on mmq-loader at bounding box center [787, 293] width 70 height 70
click at [937, 297] on mmq-loader at bounding box center [943, 293] width 70 height 70
click at [693, 295] on mmq-loader at bounding box center [709, 293] width 70 height 70
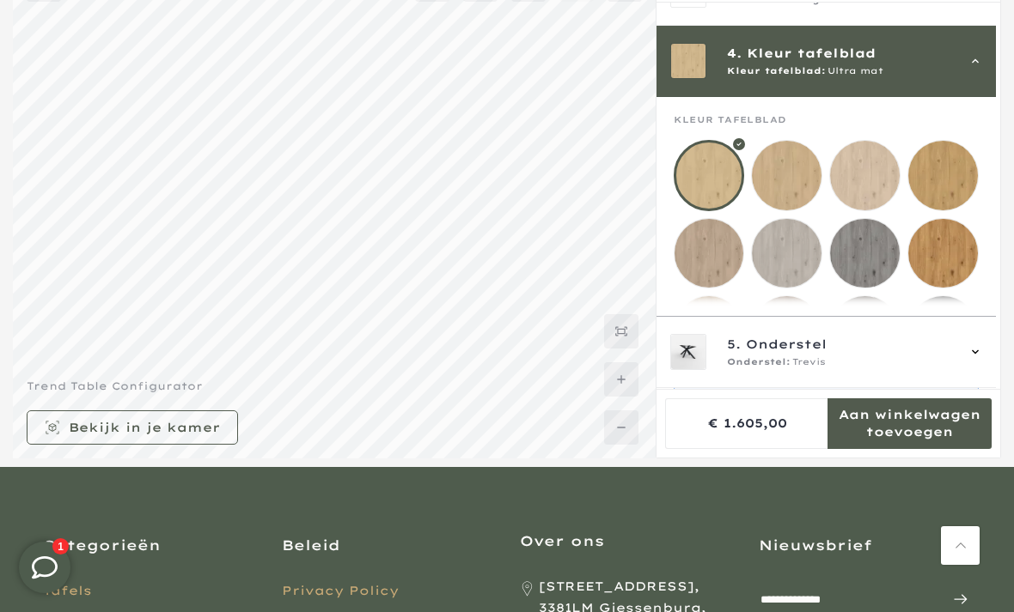
scroll to position [209, 0]
